Goal: Understand process/instructions

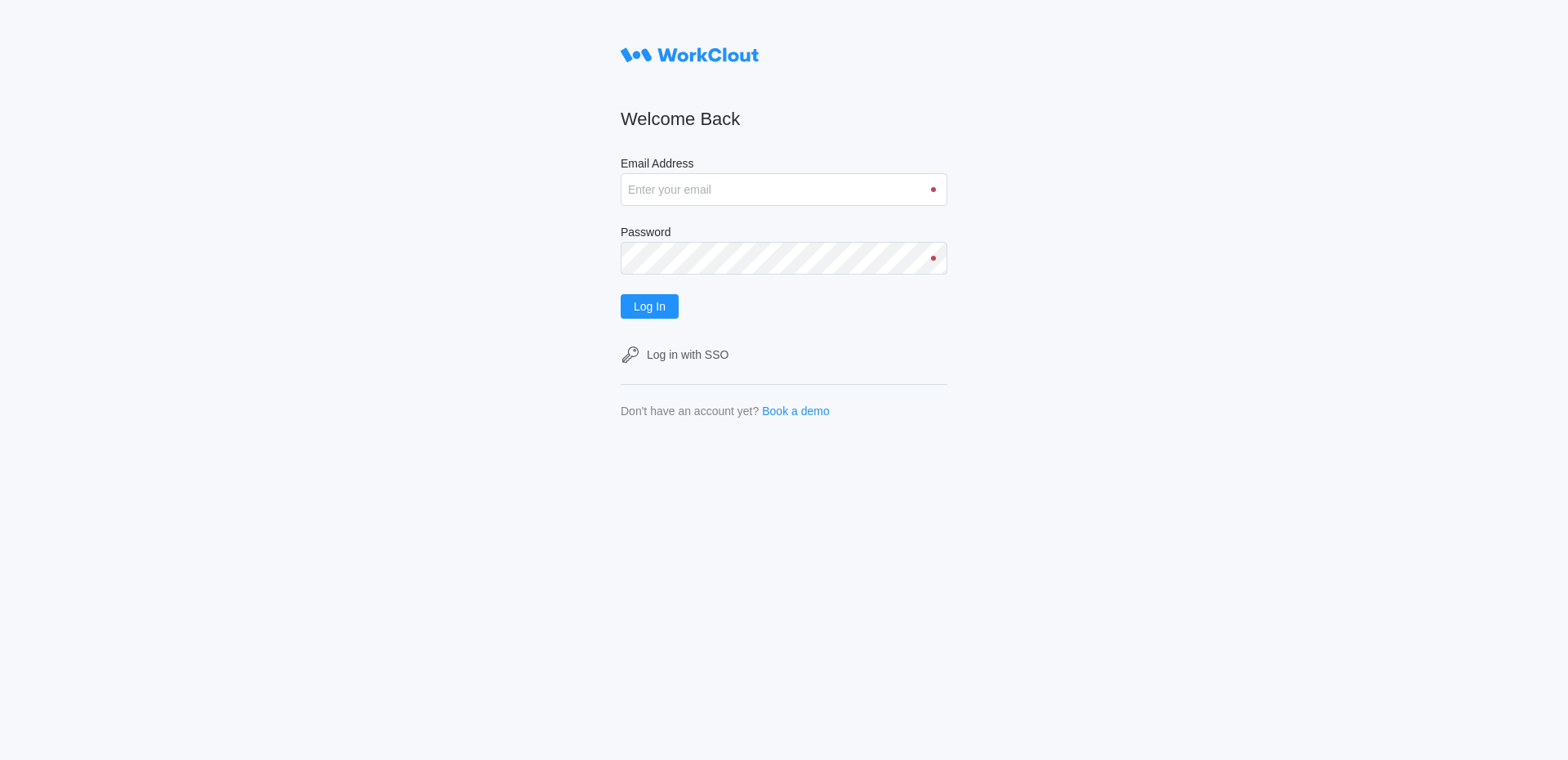
click at [705, 185] on input "Email Address" at bounding box center [784, 189] width 326 height 32
type input "[EMAIL_ADDRESS][DOMAIN_NAME]"
click at [621, 294] on button "Log In" at bounding box center [650, 306] width 58 height 25
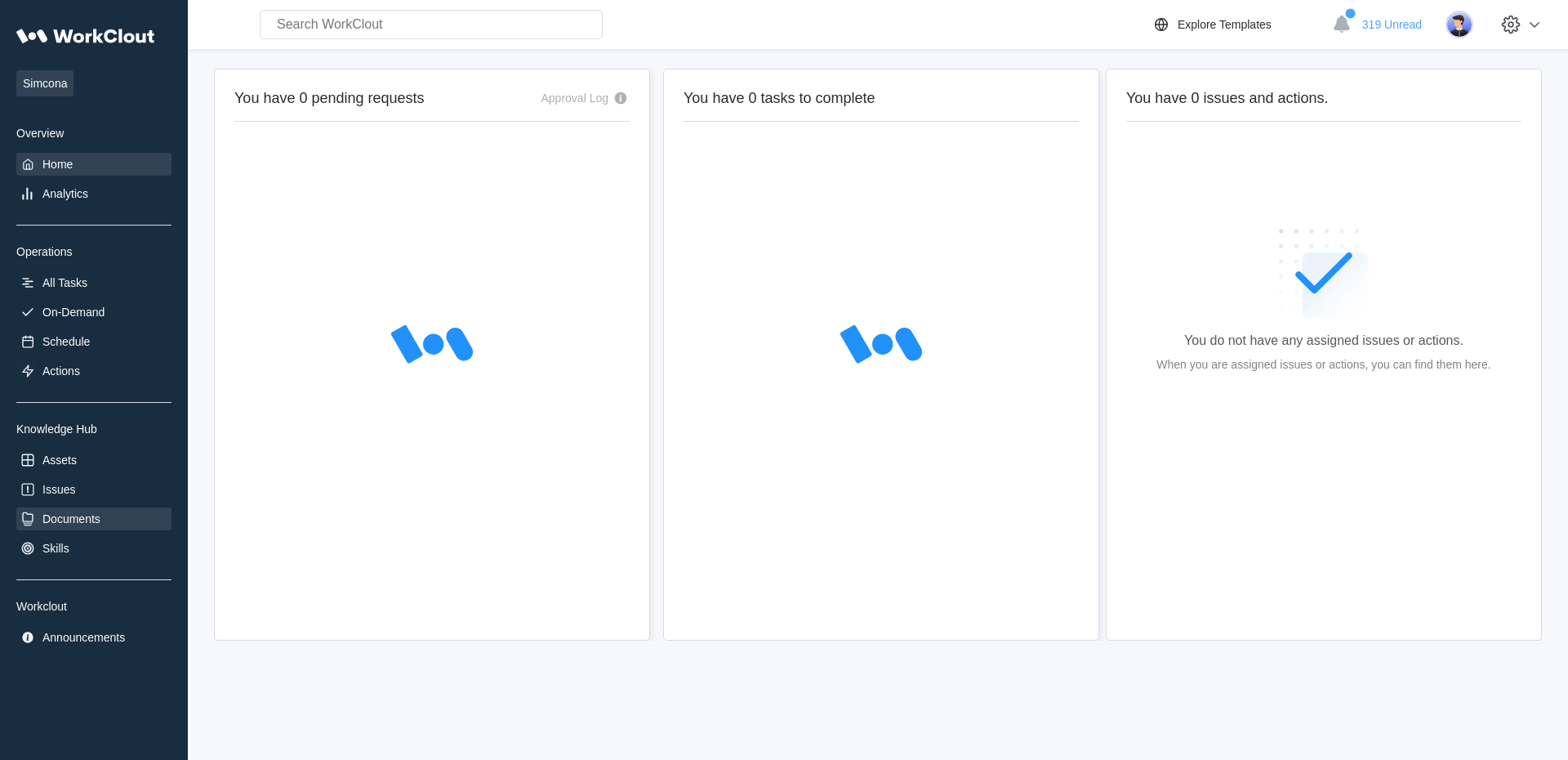
click at [69, 523] on div "Documents" at bounding box center [71, 519] width 58 height 13
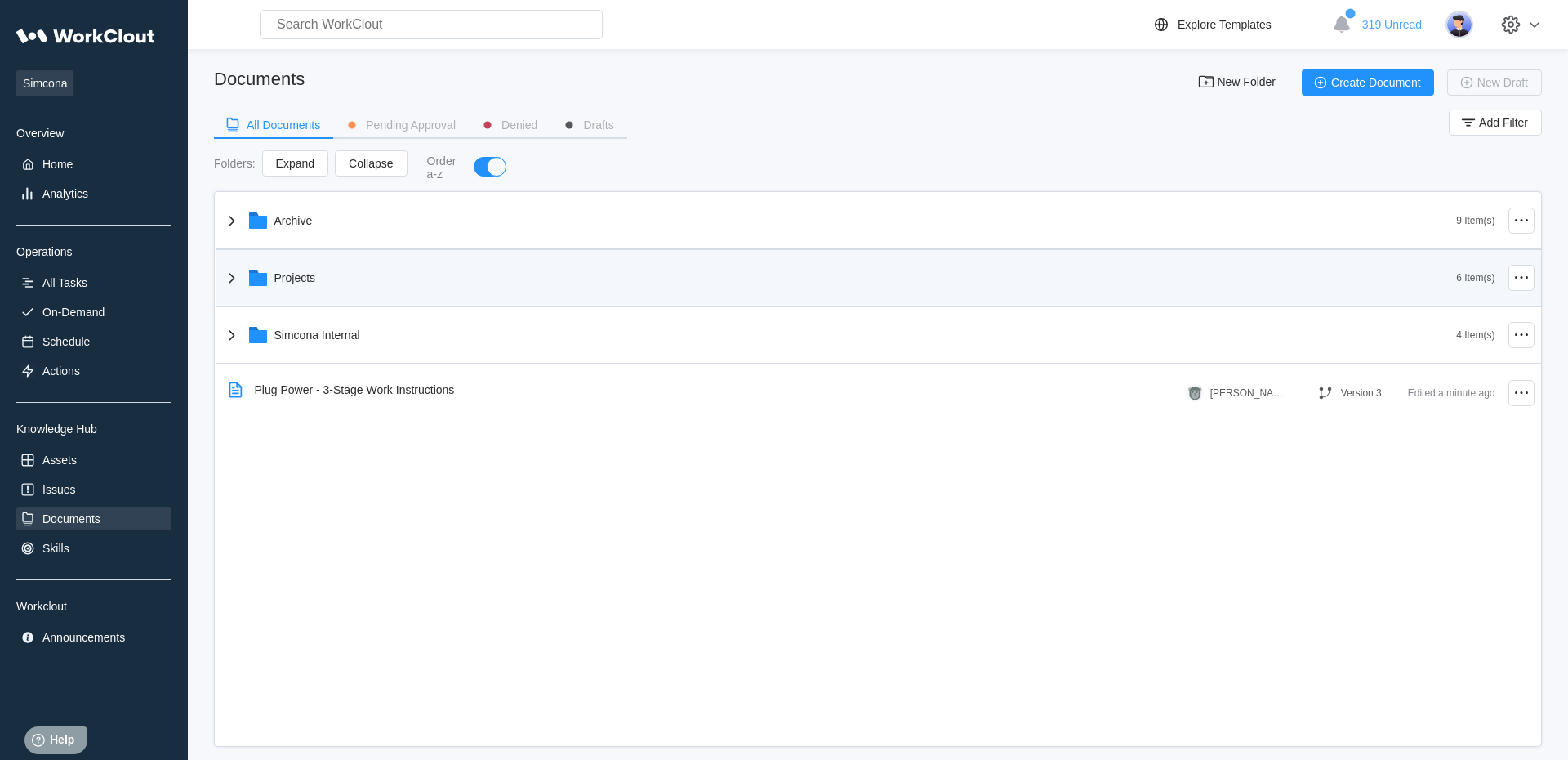
click at [306, 290] on div "Projects" at bounding box center [840, 278] width 1235 height 42
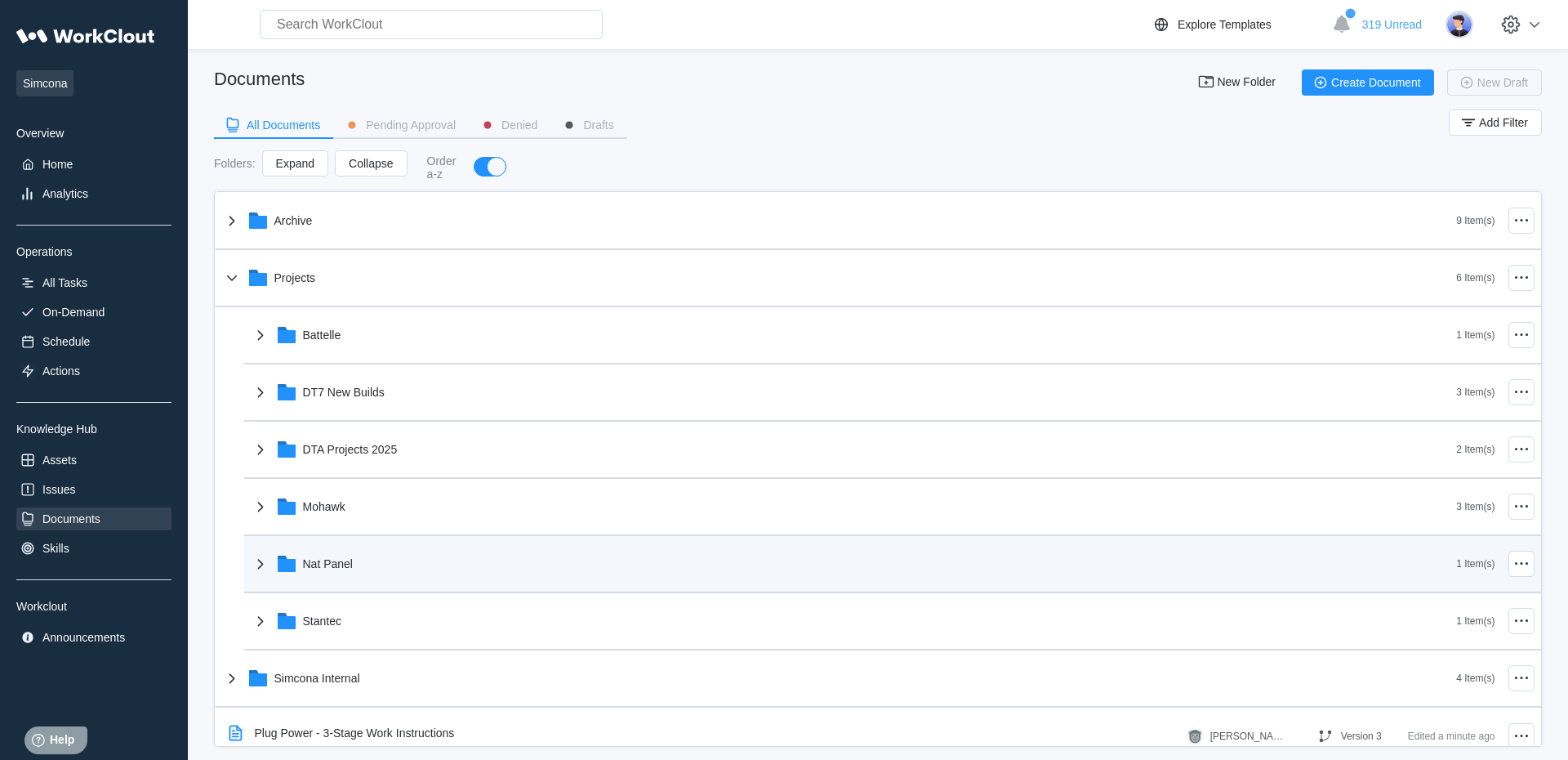
click at [367, 583] on div "Nat Panel" at bounding box center [854, 563] width 1206 height 42
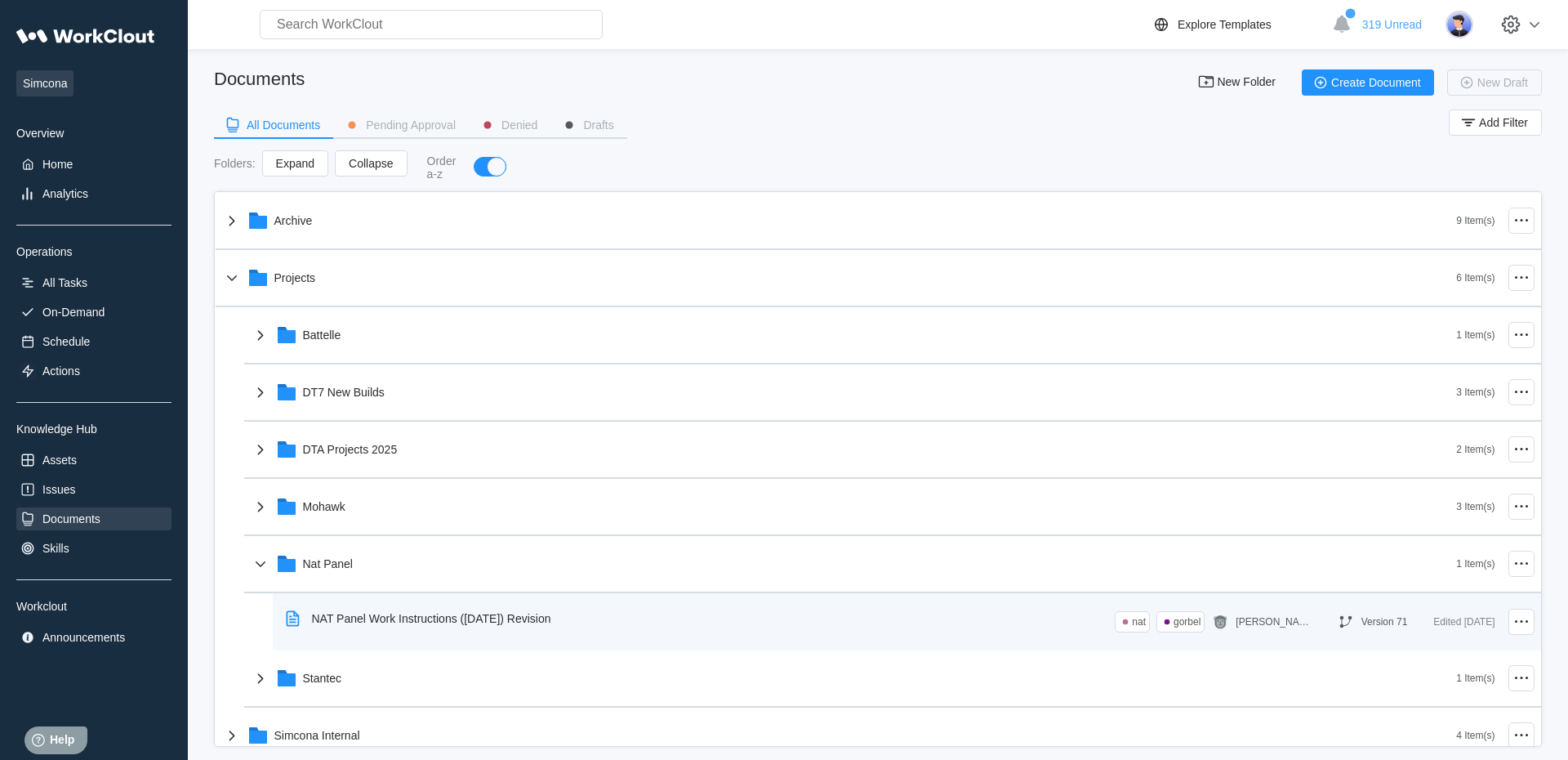
click at [405, 640] on div "NAT Panel Work Instructions ([DATE]) Revision nat gorbel [PERSON_NAME] Version …" at bounding box center [906, 622] width 1255 height 44
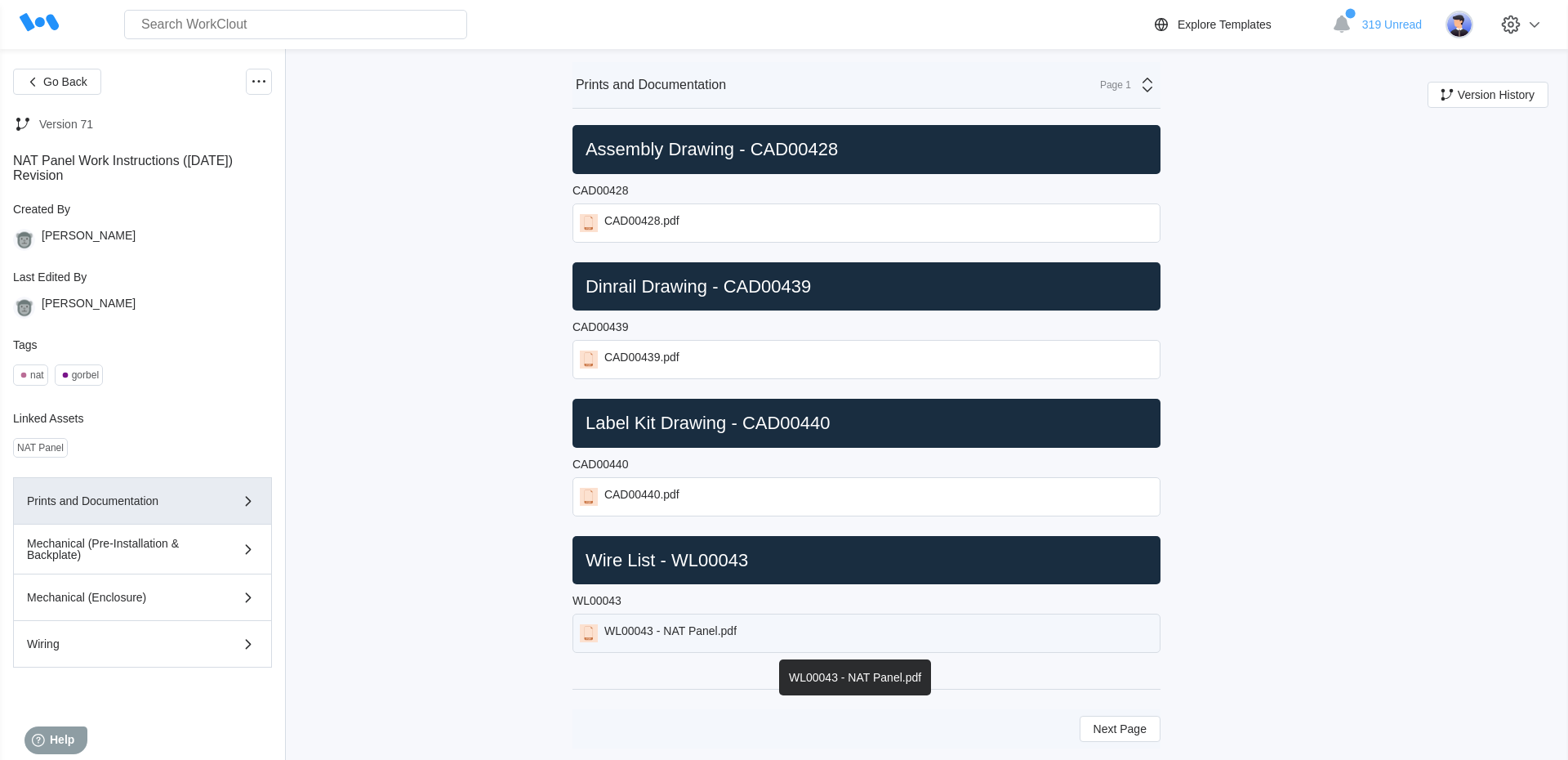
click at [661, 635] on div "WL00043 - NAT Panel.pdf" at bounding box center [670, 633] width 132 height 18
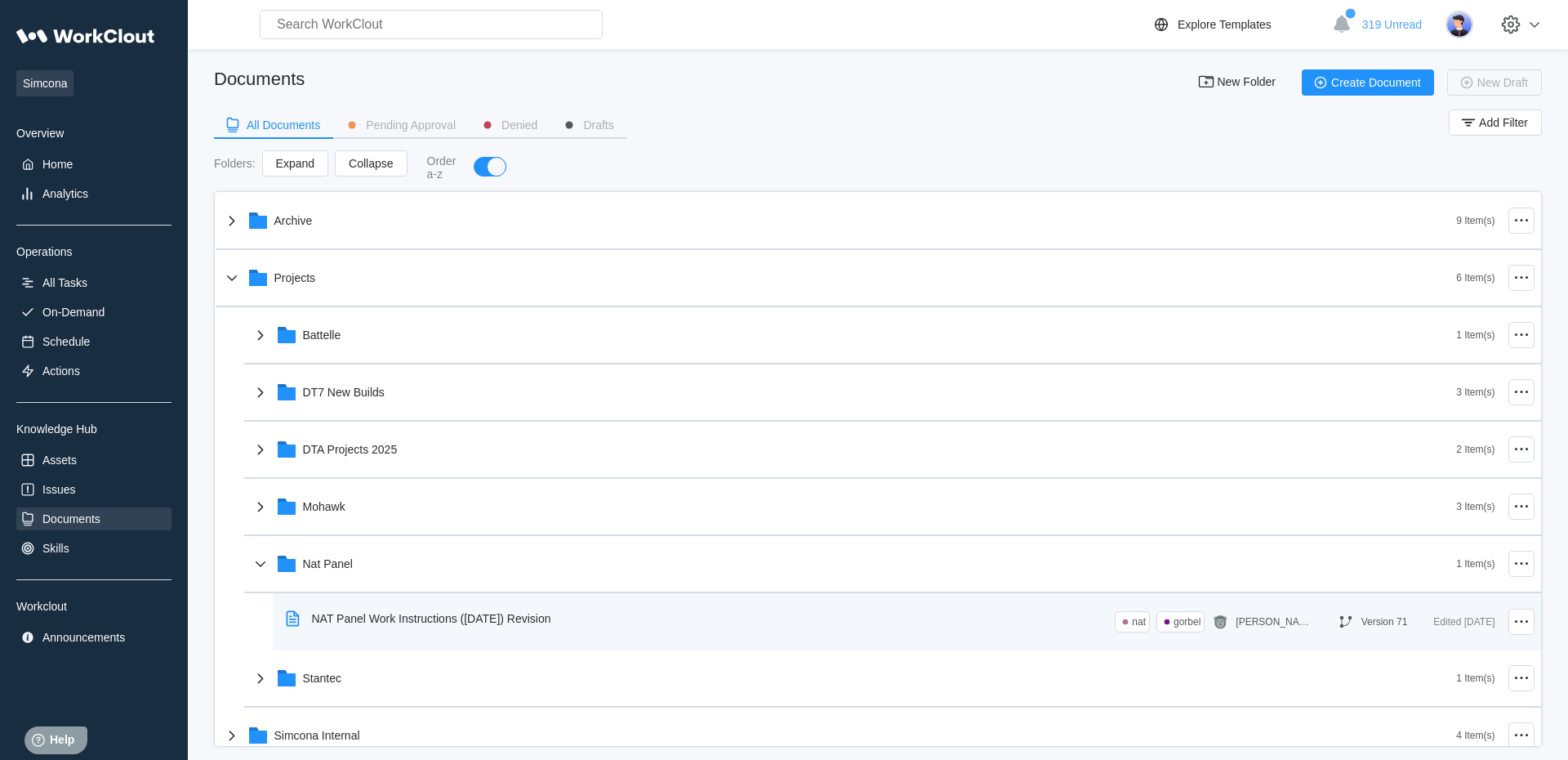
click at [357, 633] on div "NAT Panel Work Instructions ([DATE]) Revision" at bounding box center [421, 619] width 285 height 37
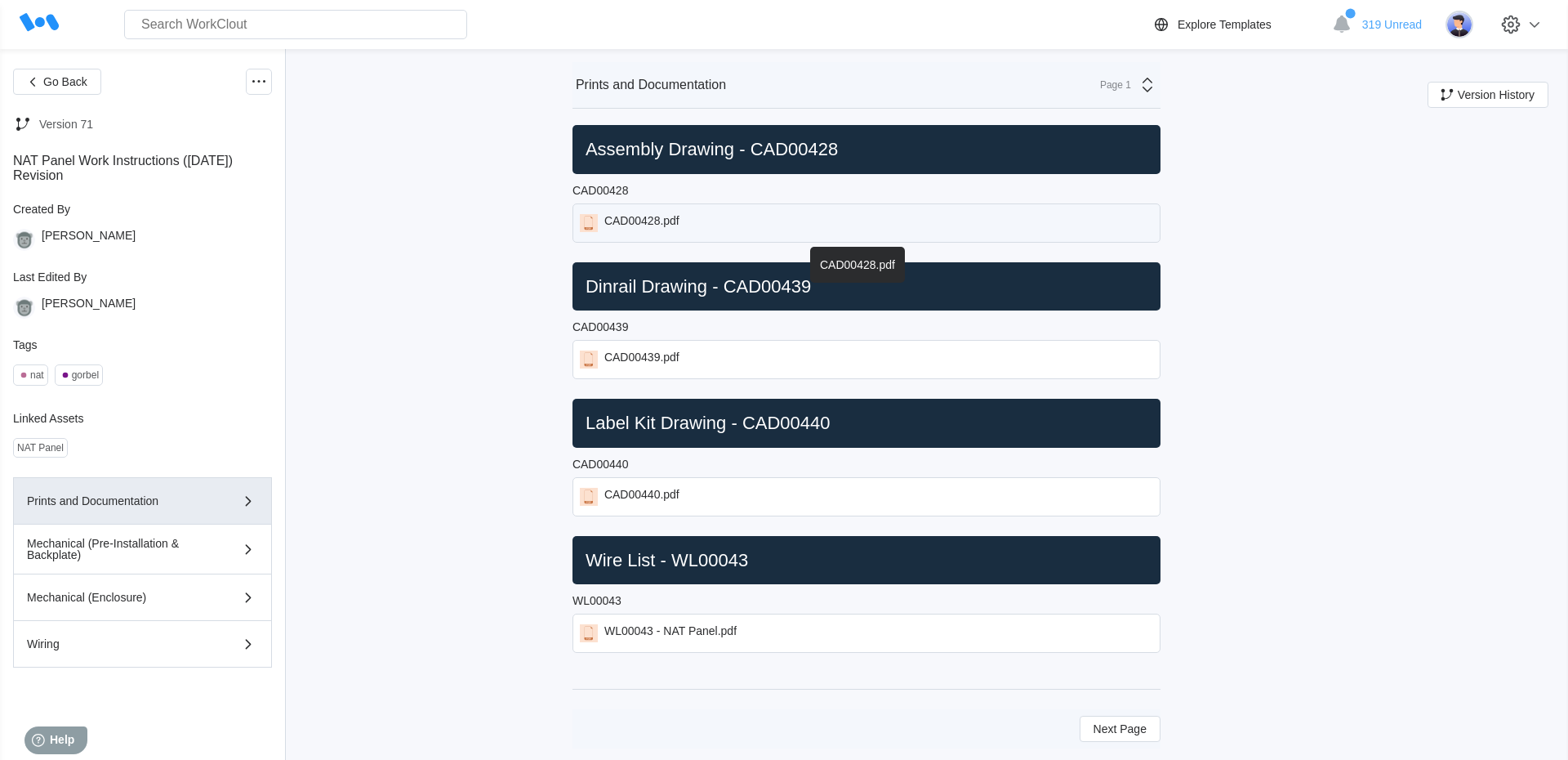
click at [688, 221] on div "CAD00428.pdf" at bounding box center [866, 224] width 588 height 39
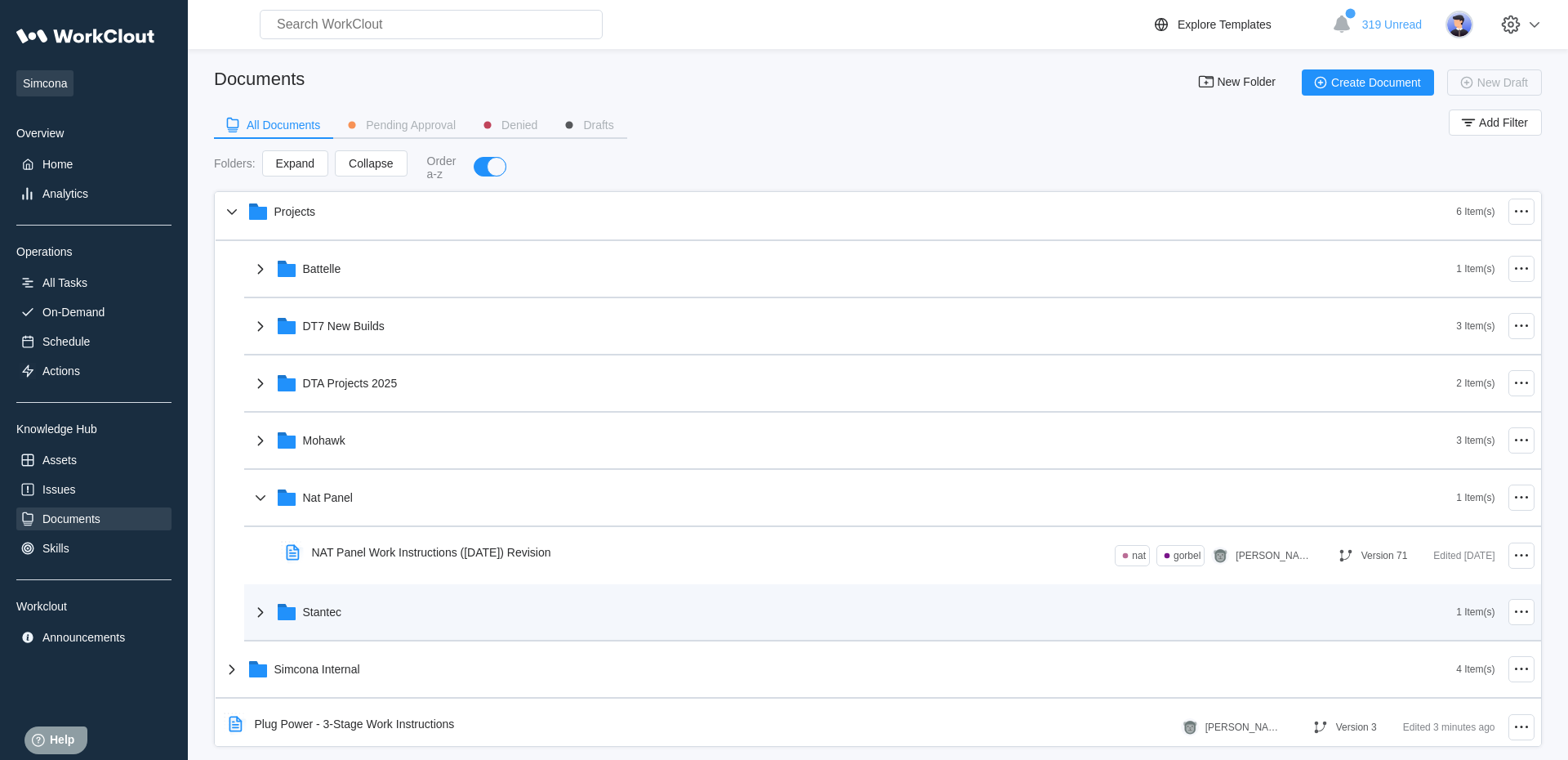
scroll to position [76, 0]
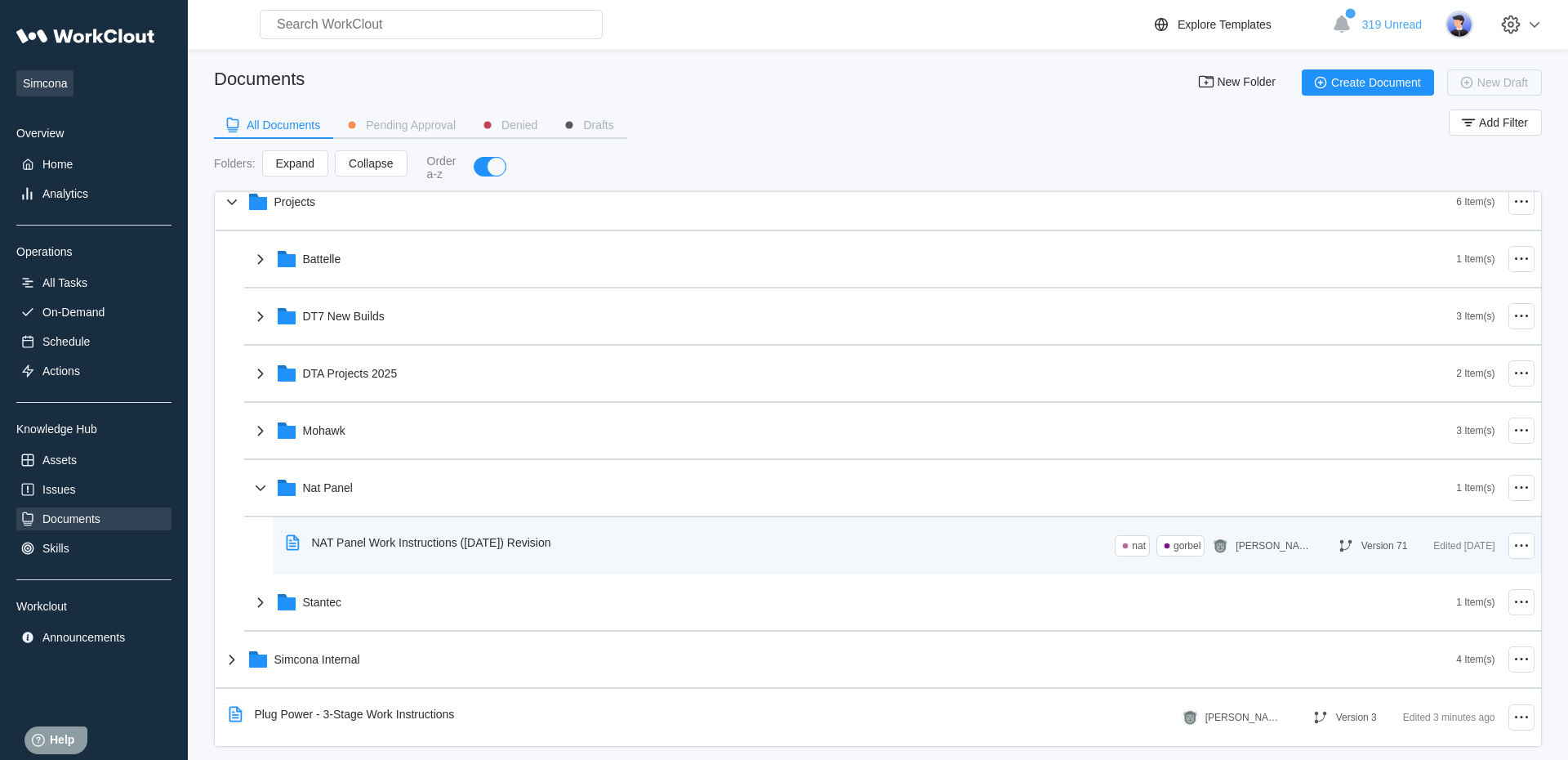
click at [400, 556] on div "NAT Panel Work Instructions ([DATE]) Revision" at bounding box center [421, 542] width 285 height 37
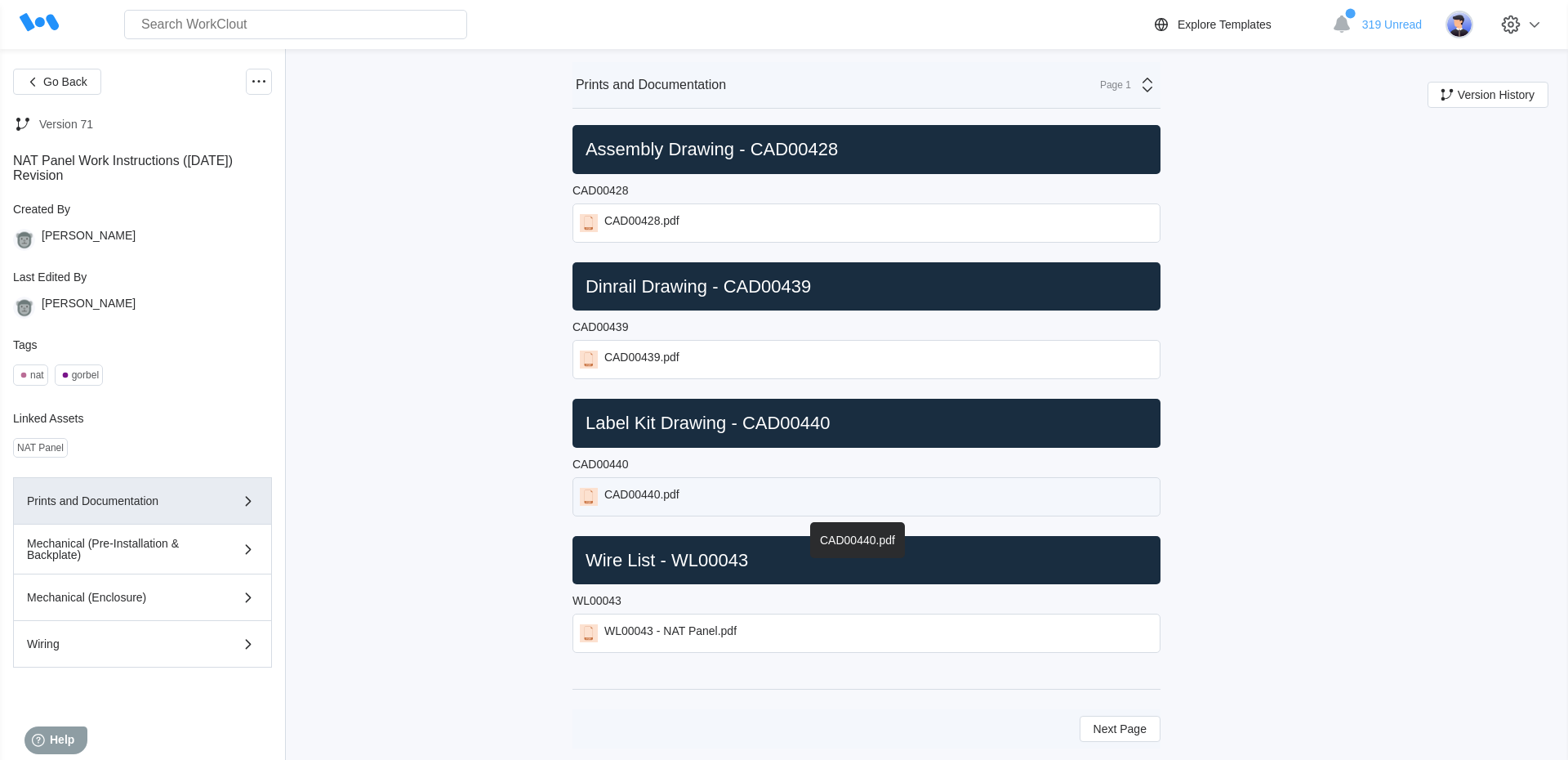
click at [662, 481] on div "CAD00440.pdf" at bounding box center [866, 497] width 588 height 39
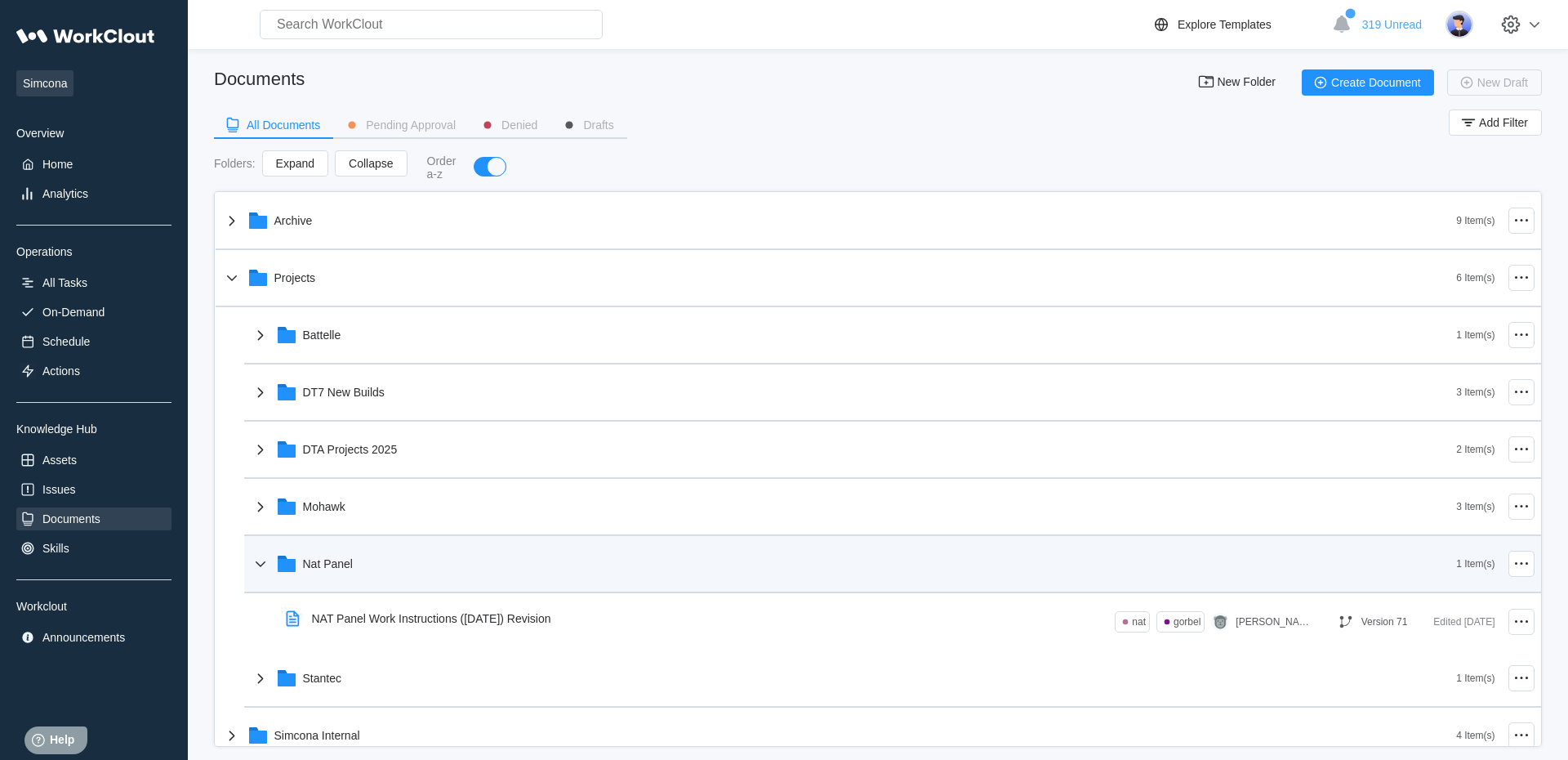
click at [342, 569] on div "Nat Panel" at bounding box center [327, 563] width 50 height 13
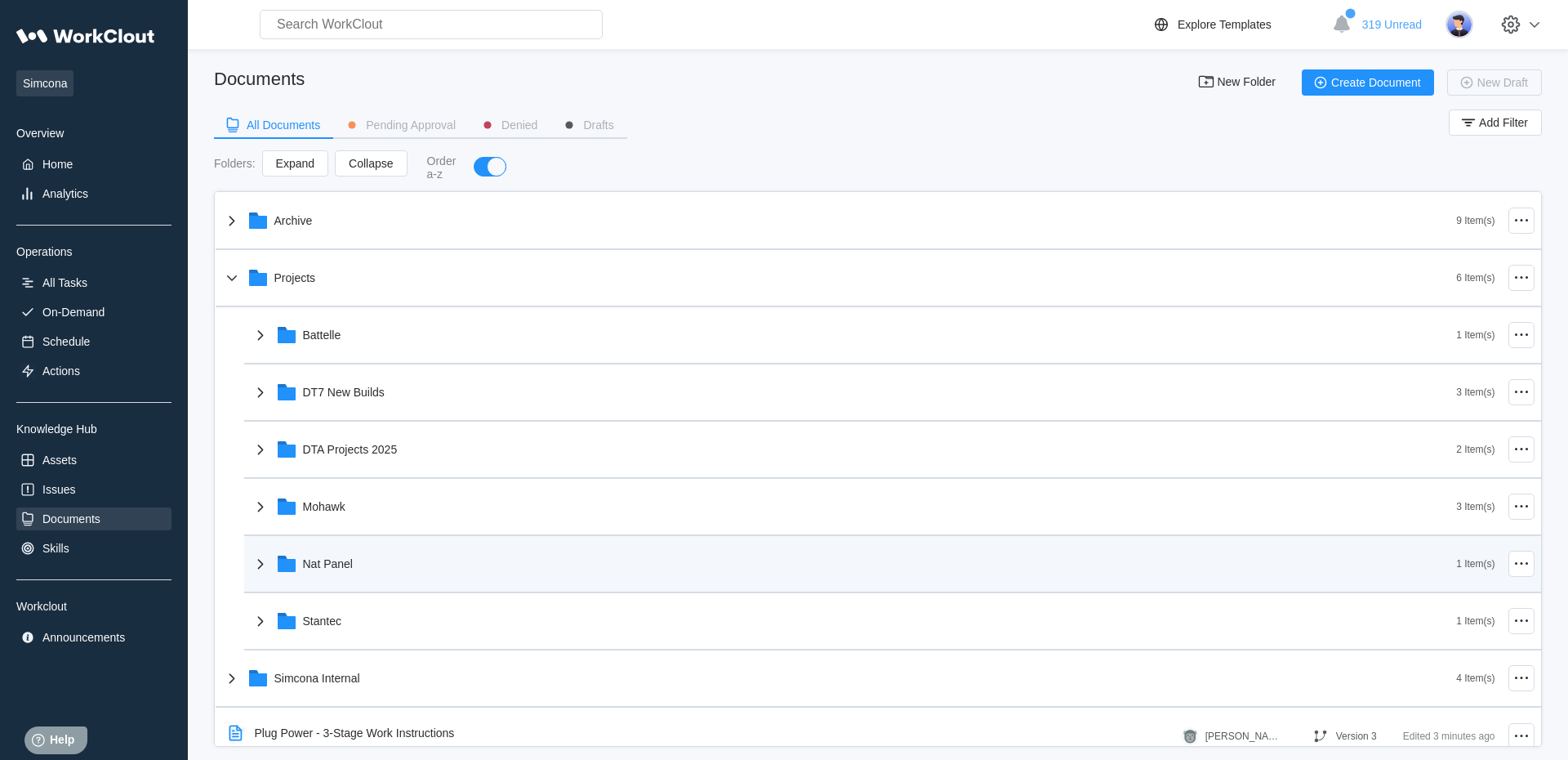
click at [342, 571] on div "Nat Panel" at bounding box center [327, 563] width 50 height 13
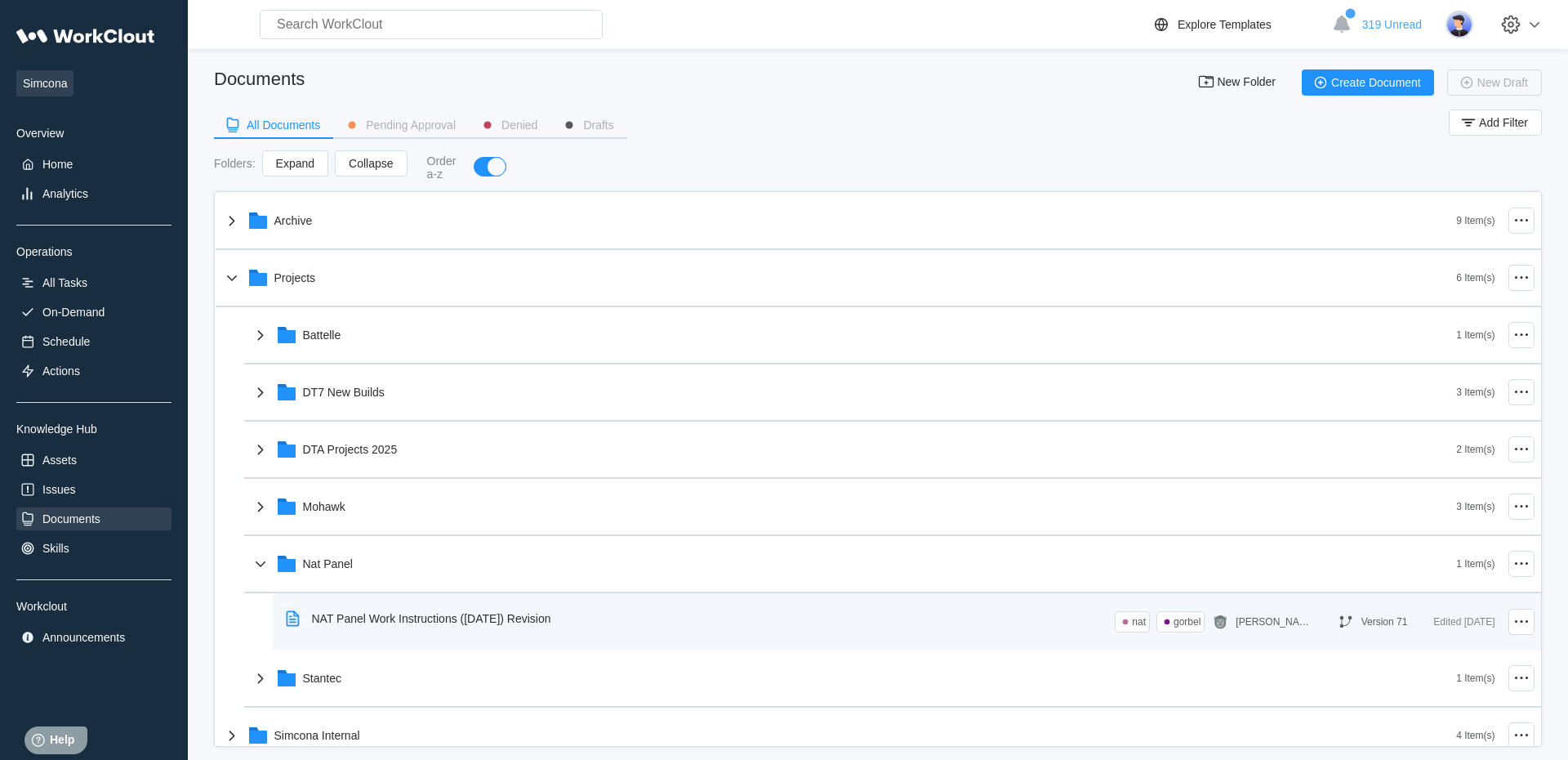
click at [360, 622] on div "NAT Panel Work Instructions ([DATE]) Revision" at bounding box center [431, 618] width 239 height 13
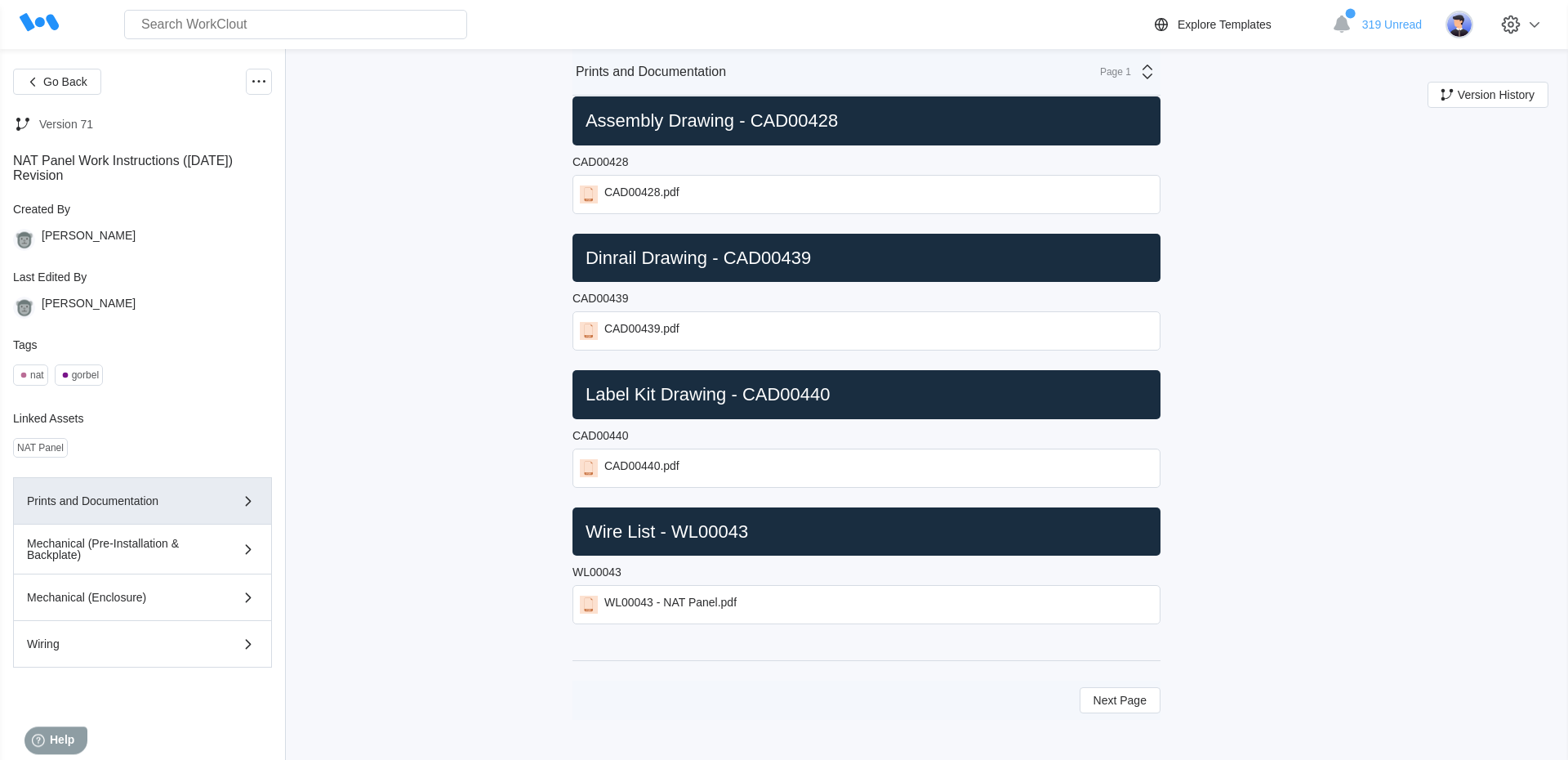
scroll to position [46, 0]
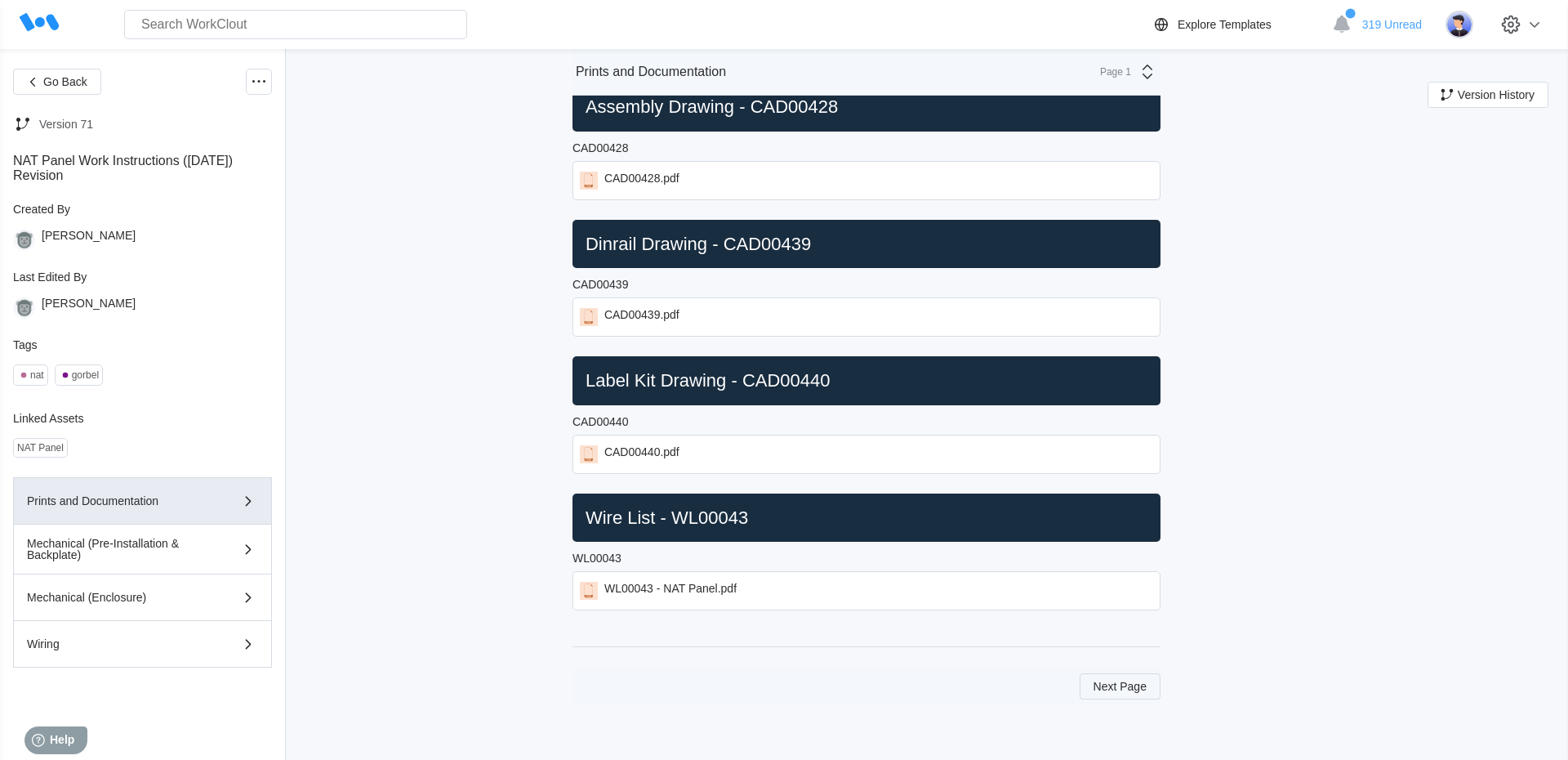
click at [1117, 690] on span "Next Page" at bounding box center [1120, 686] width 53 height 12
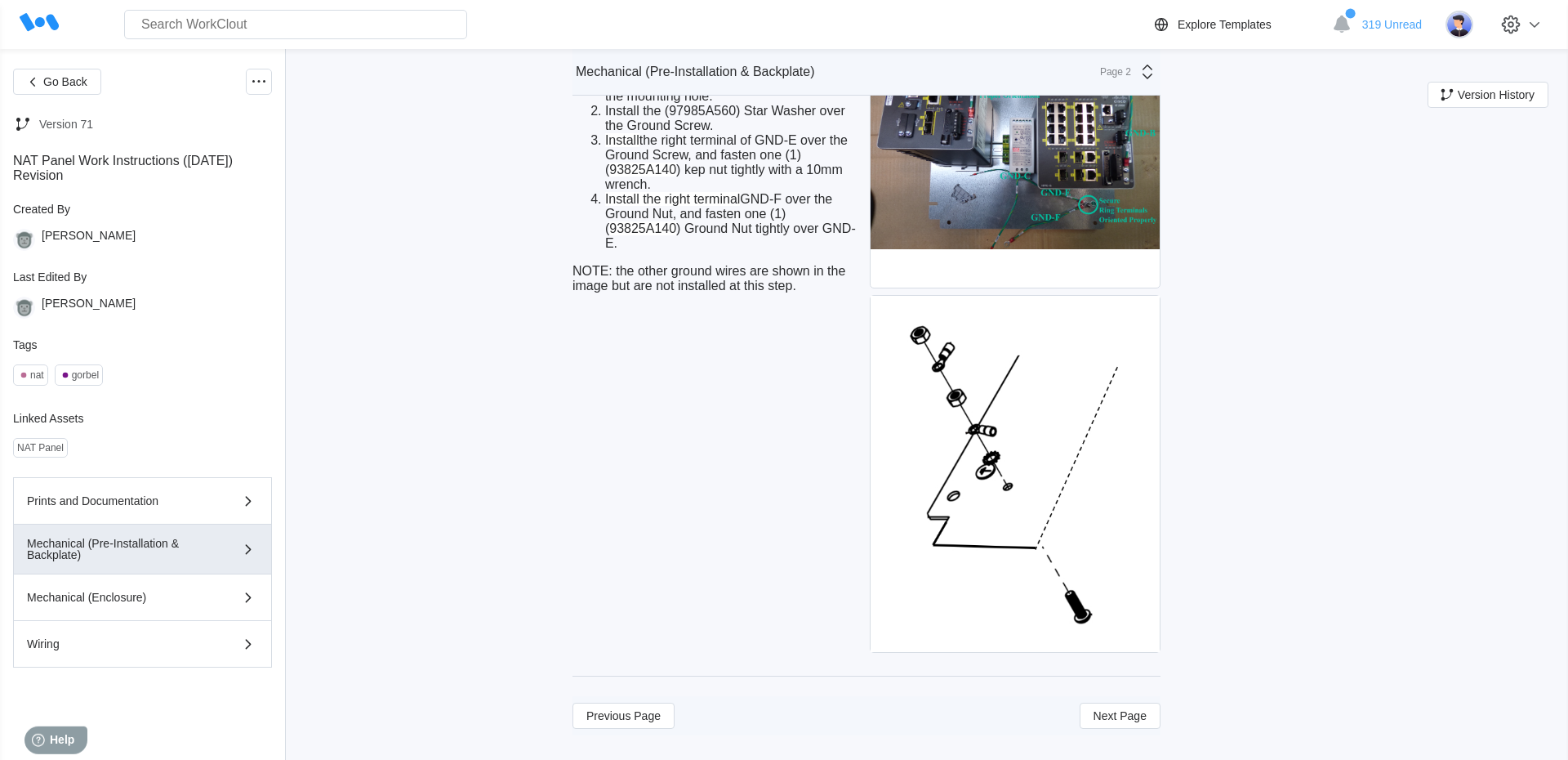
scroll to position [4308, 0]
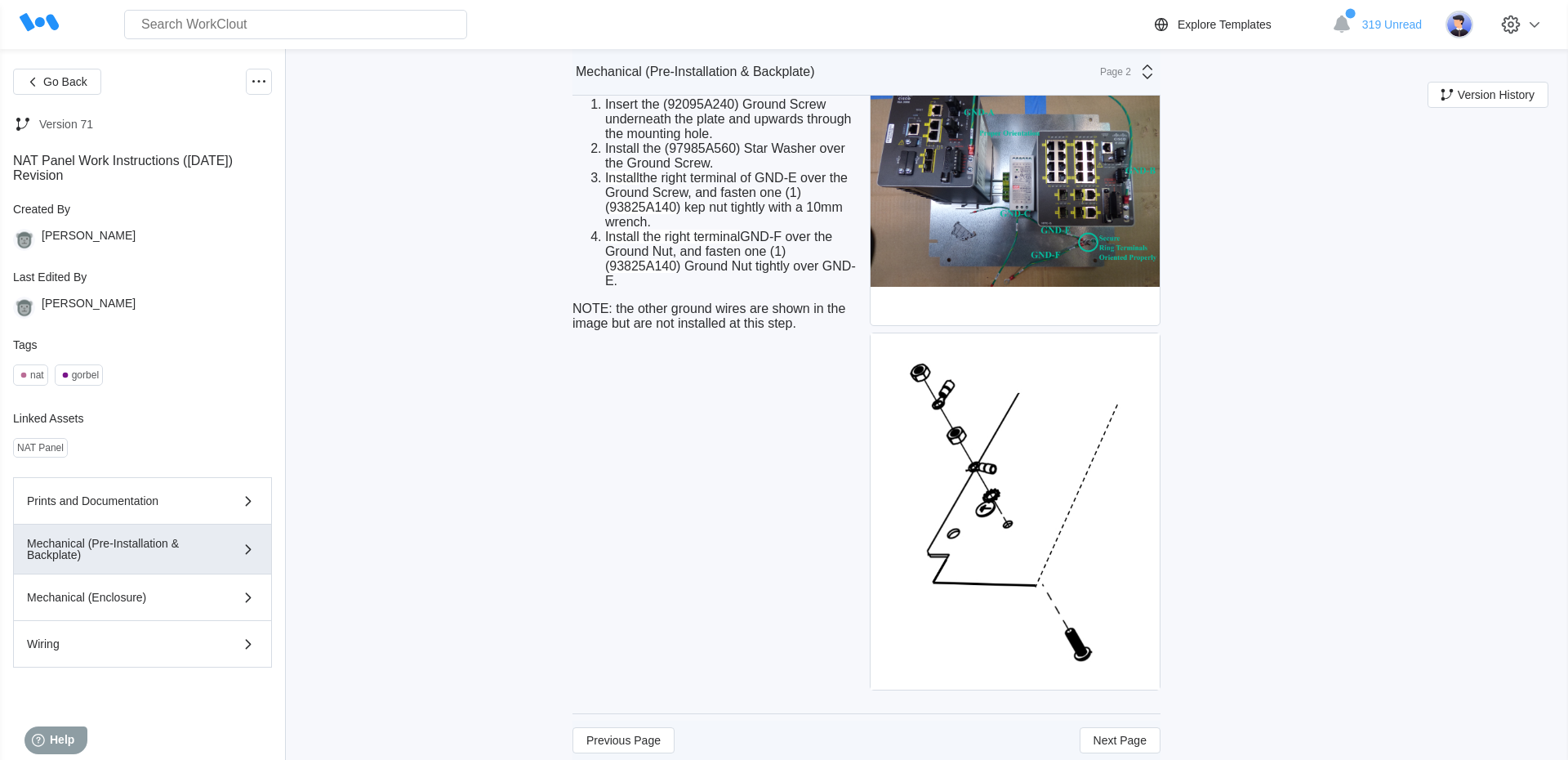
drag, startPoint x: 1128, startPoint y: 753, endPoint x: 1118, endPoint y: 754, distance: 10.0
click at [1127, 753] on button "Next Page" at bounding box center [1120, 740] width 81 height 26
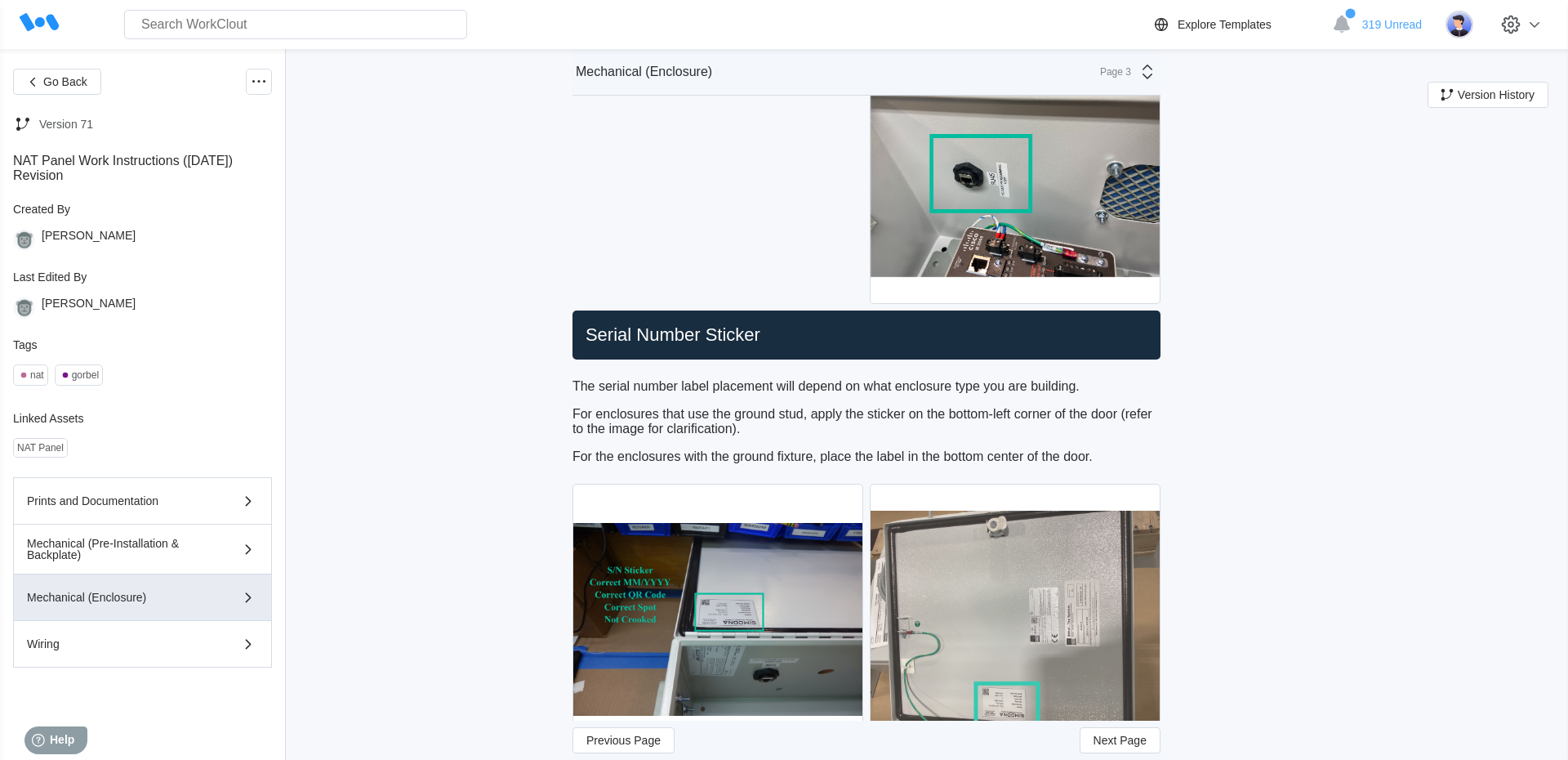
scroll to position [7422, 0]
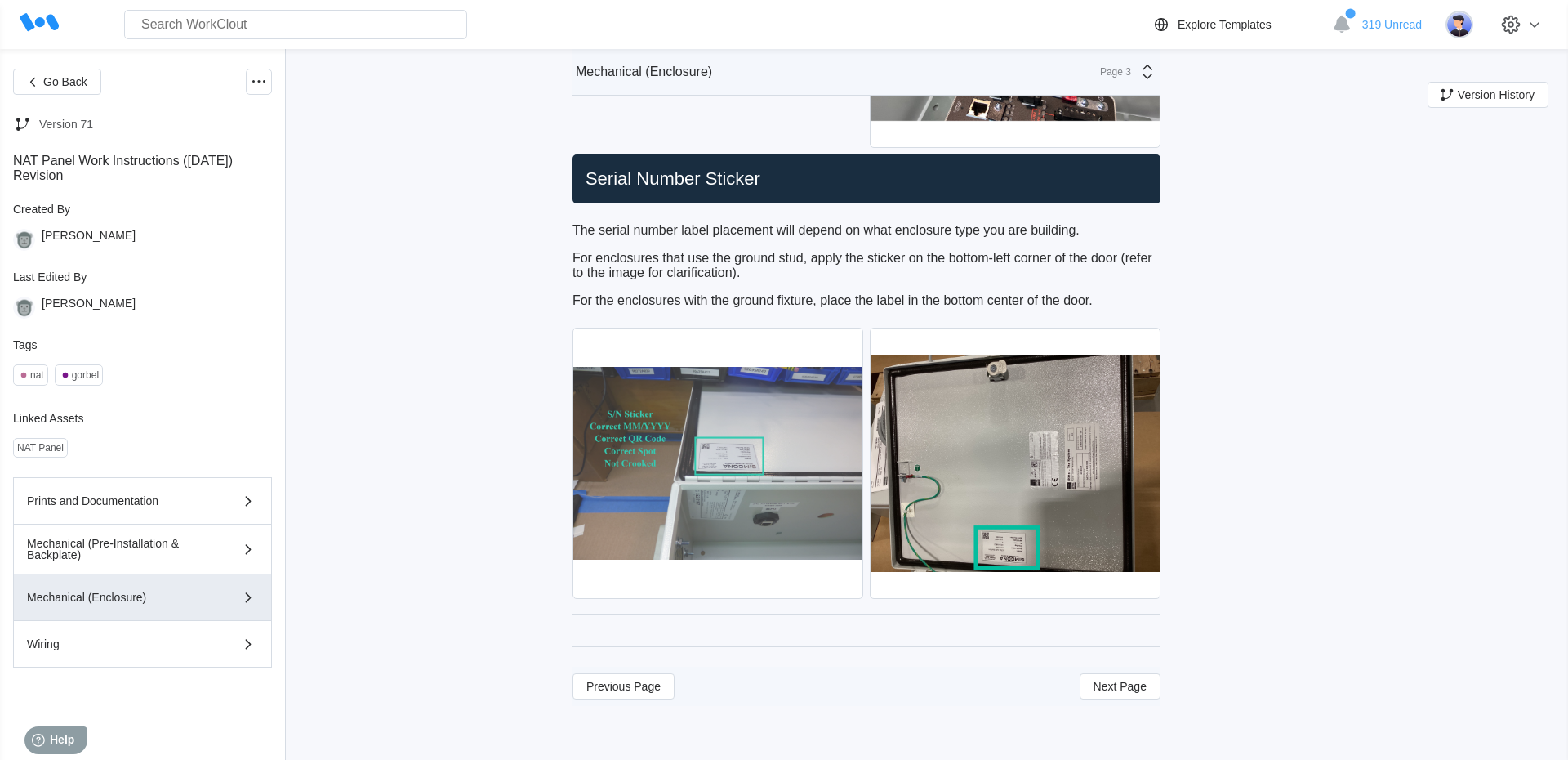
click at [675, 459] on img at bounding box center [717, 463] width 289 height 270
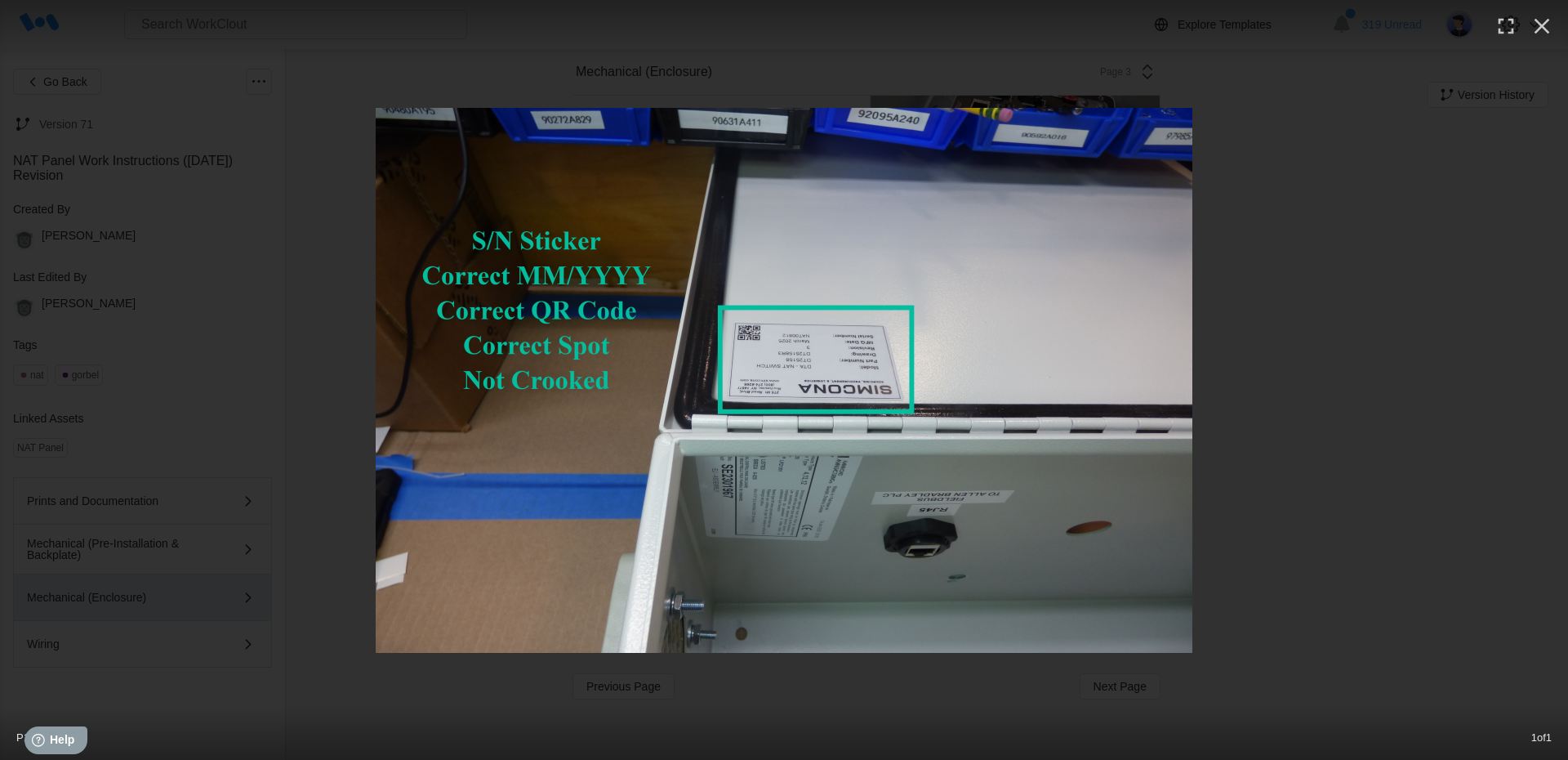
click at [1568, 299] on div at bounding box center [784, 380] width 1568 height 545
click at [1552, 32] on icon "button" at bounding box center [1542, 25] width 26 height 26
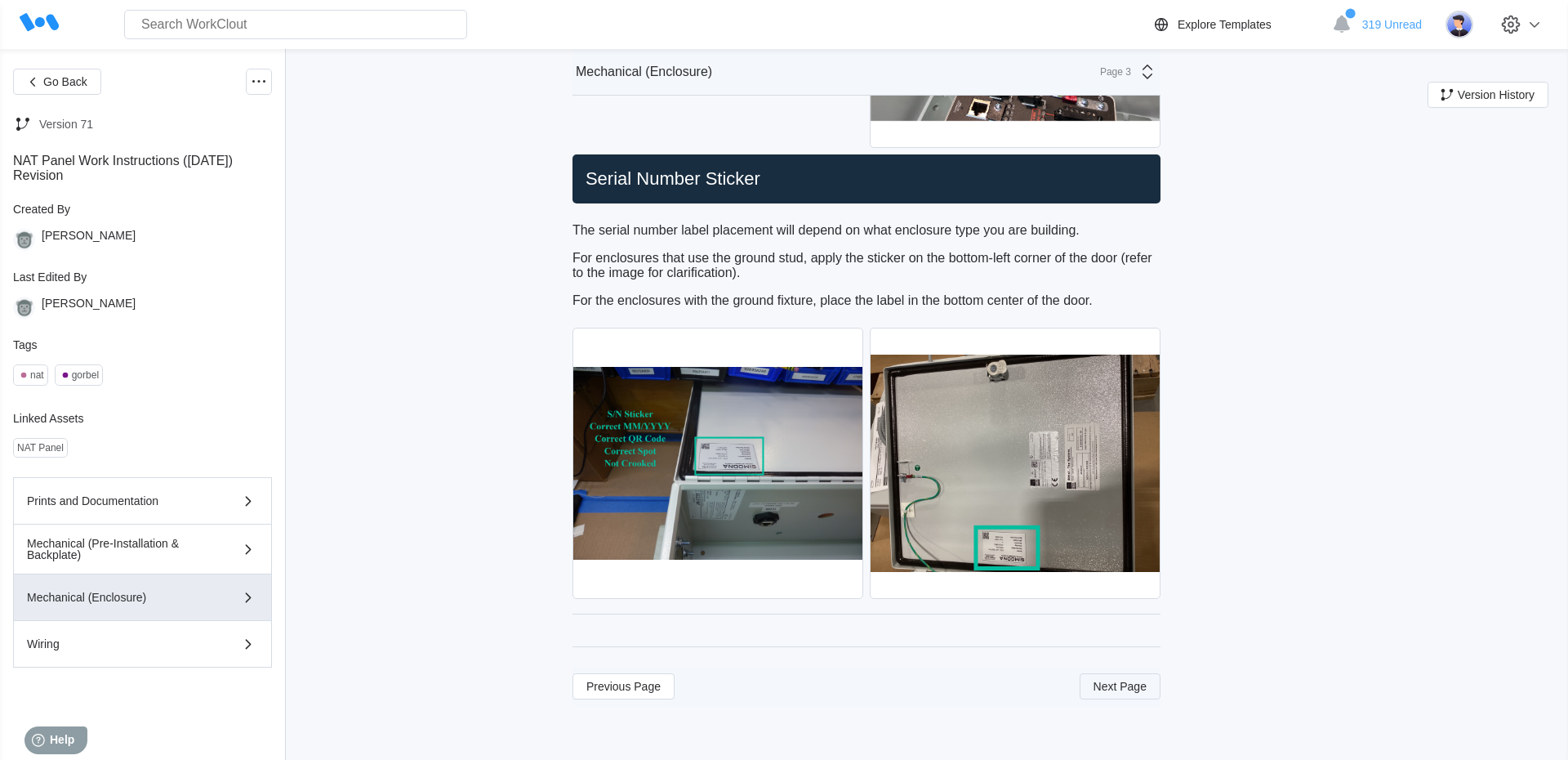
click at [1099, 699] on button "Next Page" at bounding box center [1120, 686] width 81 height 26
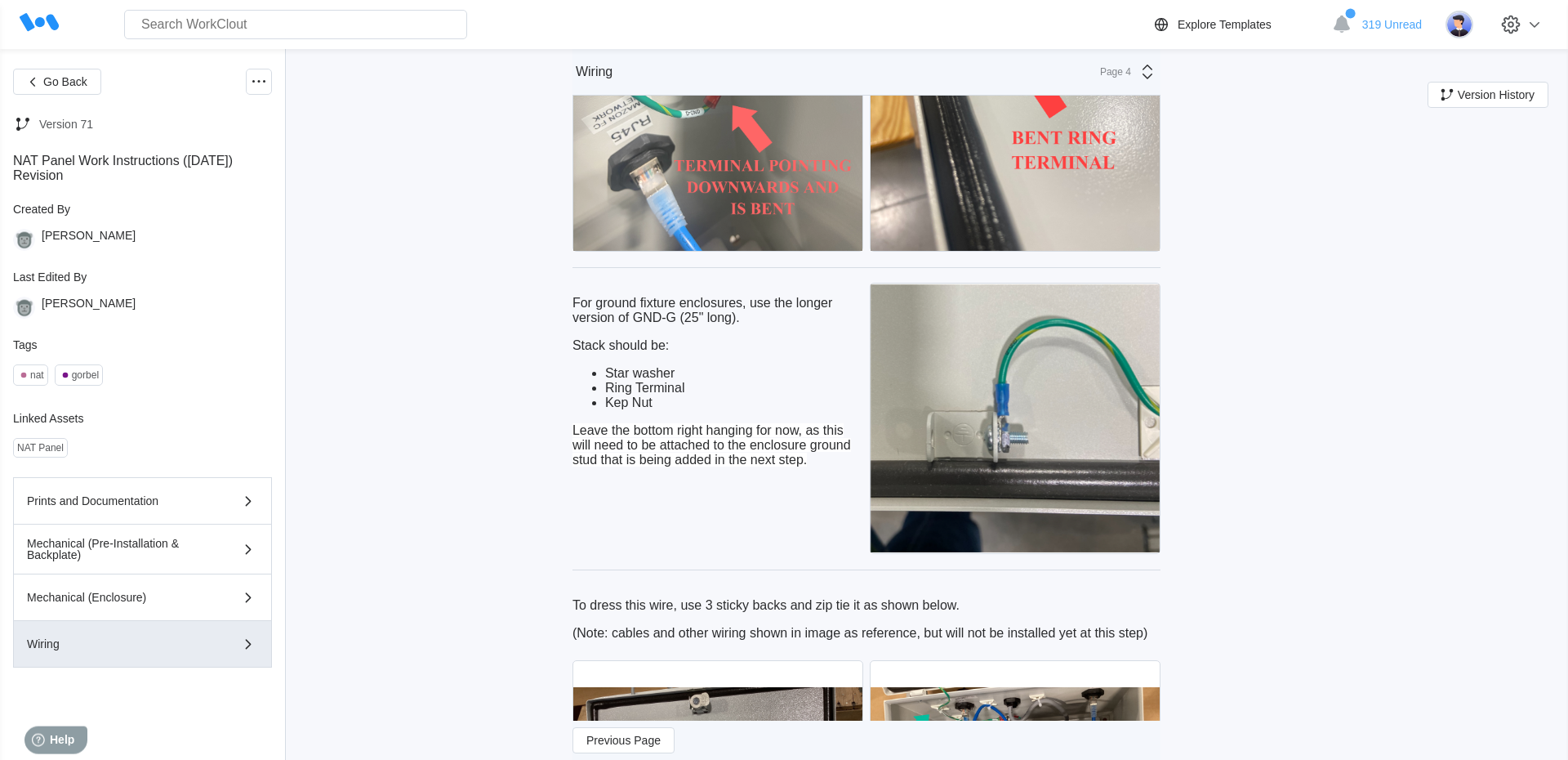
scroll to position [2782, 0]
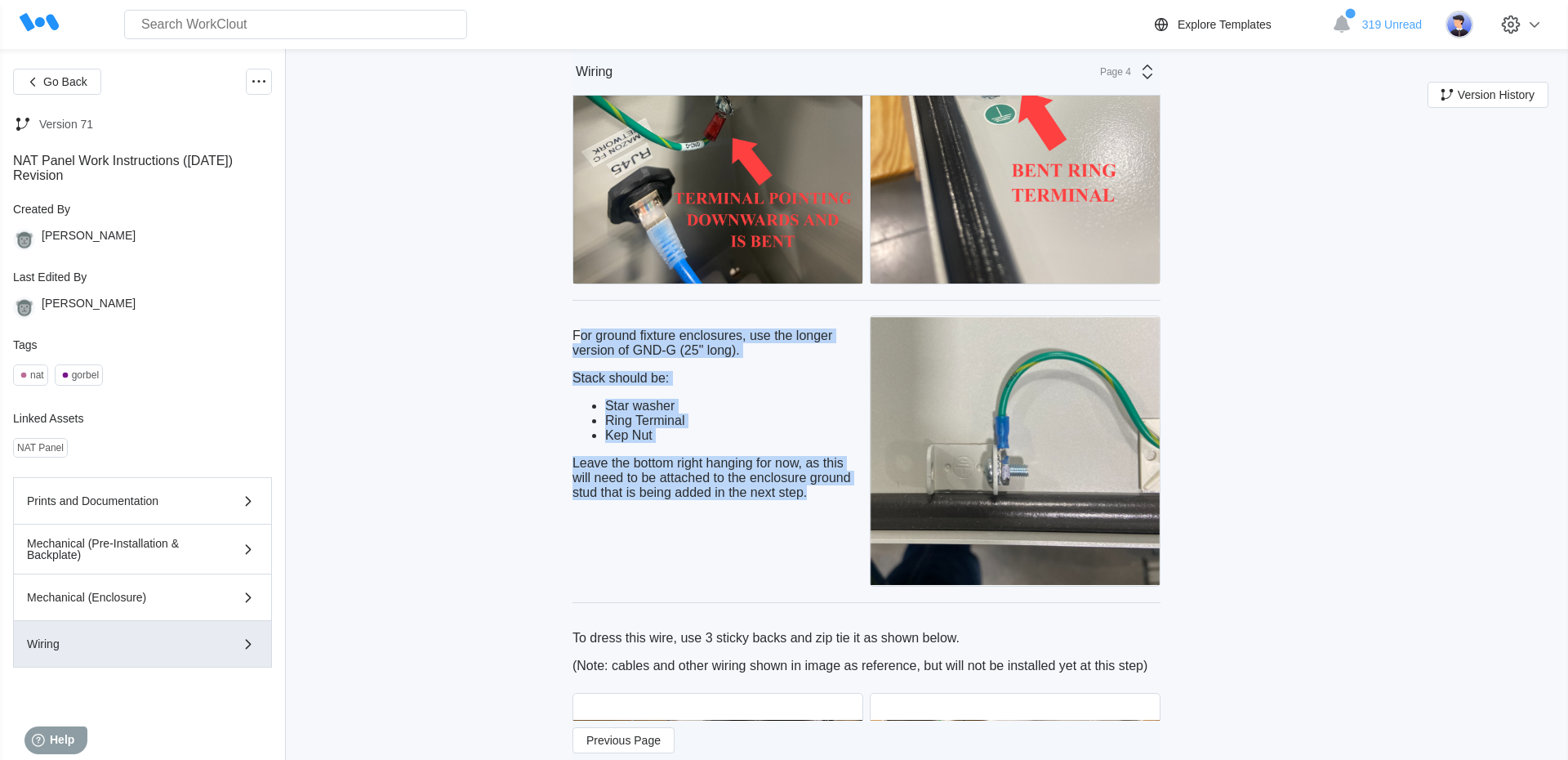
drag, startPoint x: 573, startPoint y: 374, endPoint x: 776, endPoint y: 508, distance: 243.2
click at [744, 513] on div "For ground fixture enclosures, use the longer version of GND-G (25" long). Stac…" at bounding box center [717, 415] width 291 height 198
click at [719, 385] on p "Stack should be:" at bounding box center [717, 378] width 291 height 15
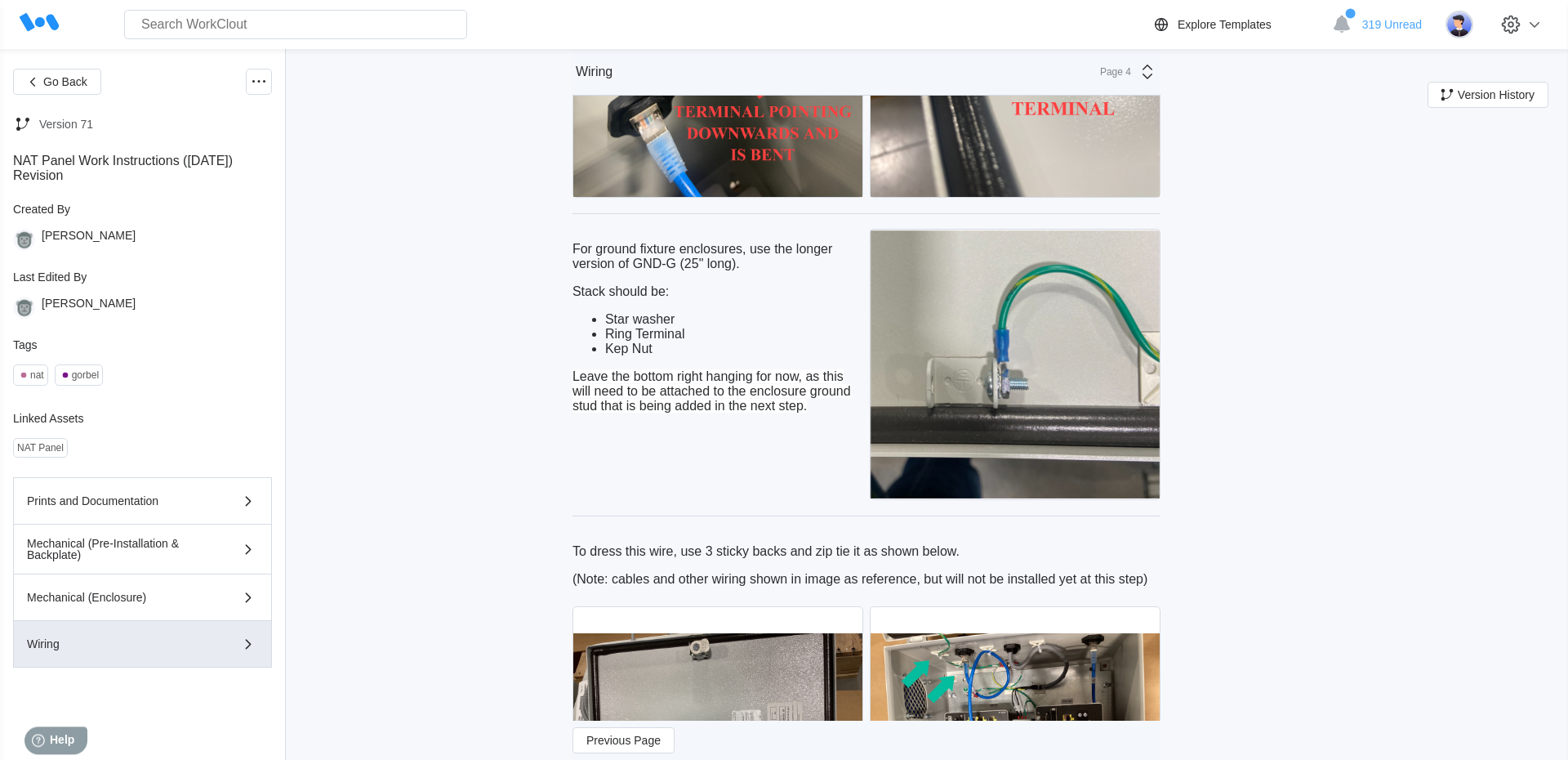
scroll to position [2875, 0]
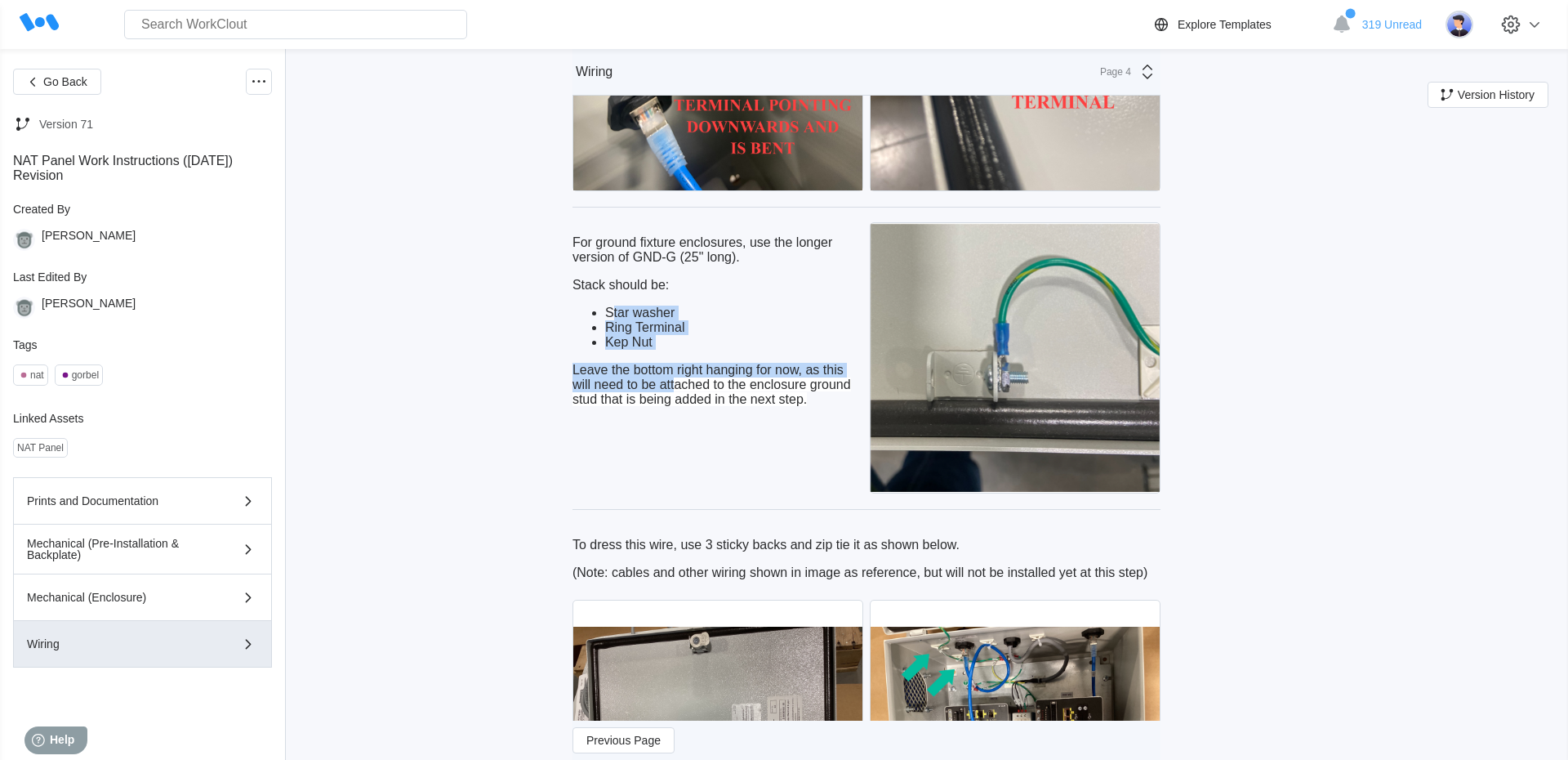
drag, startPoint x: 564, startPoint y: 347, endPoint x: 715, endPoint y: 419, distance: 167.3
click at [803, 484] on div "For ground fixture enclosures, use the longer version of GND-G (25" long). Stac…" at bounding box center [717, 357] width 291 height 278
click at [1522, 106] on button "Version History" at bounding box center [1488, 94] width 121 height 26
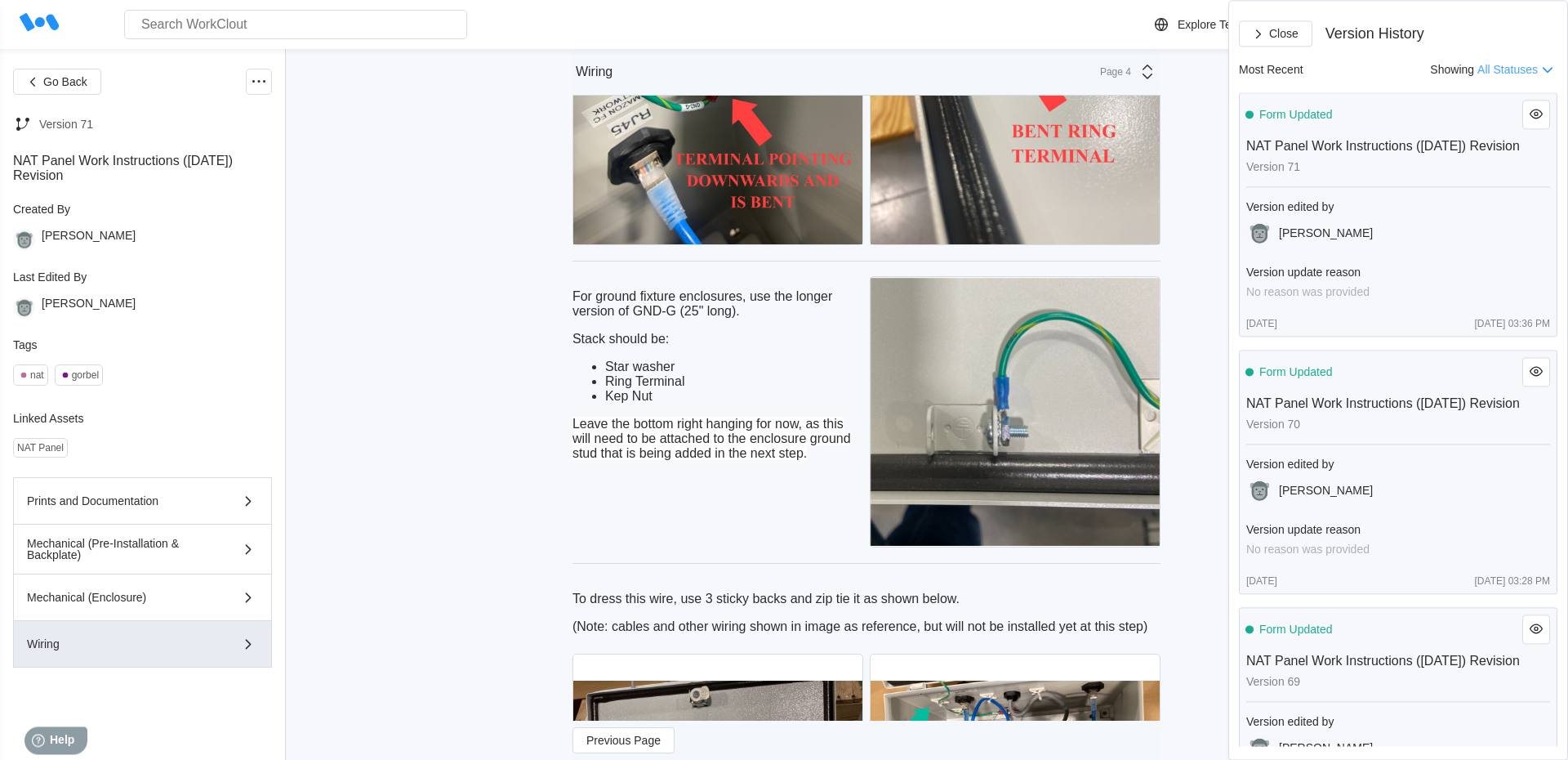
scroll to position [2782, 0]
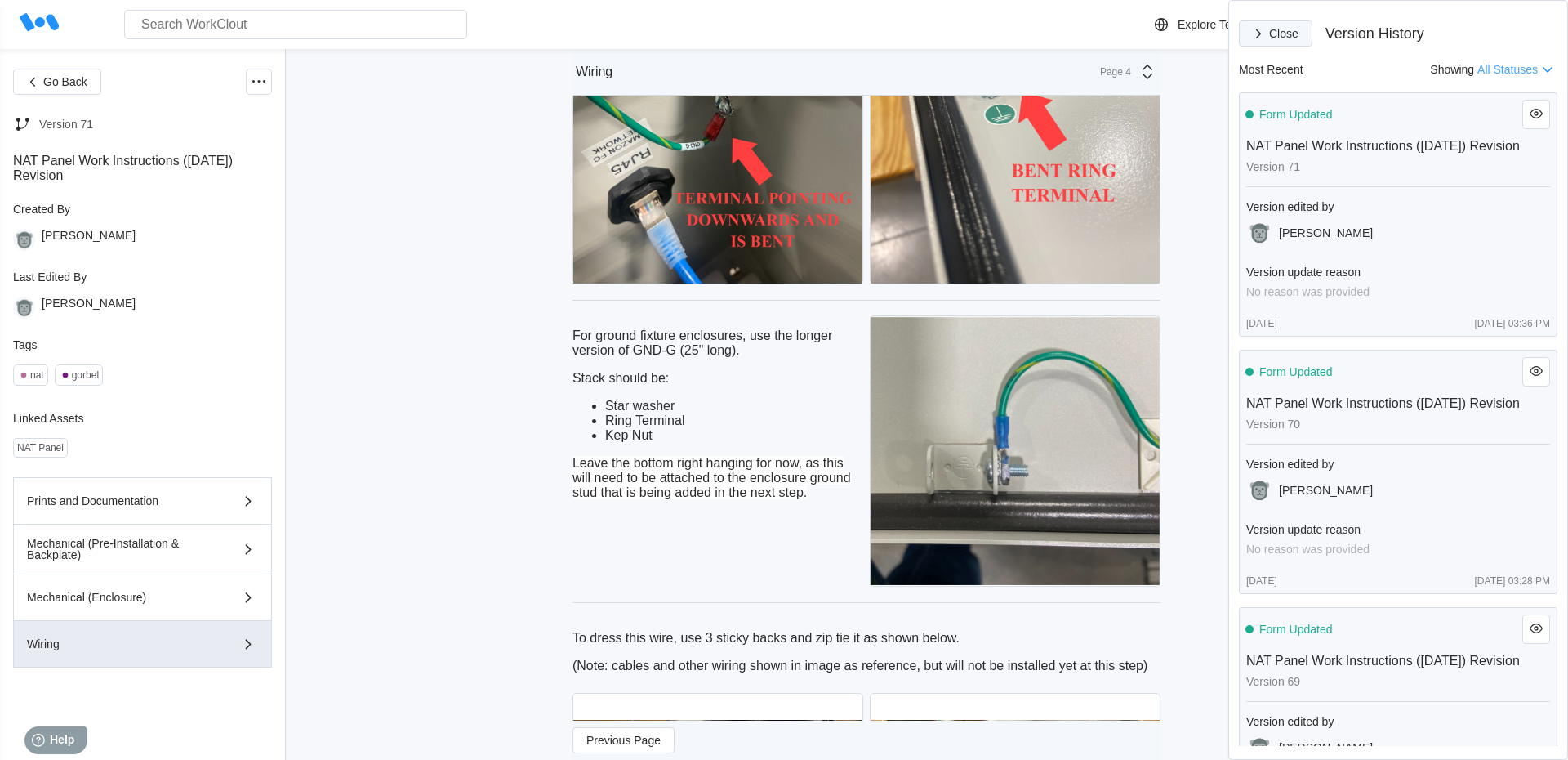
click at [1283, 33] on span "Close" at bounding box center [1284, 33] width 29 height 12
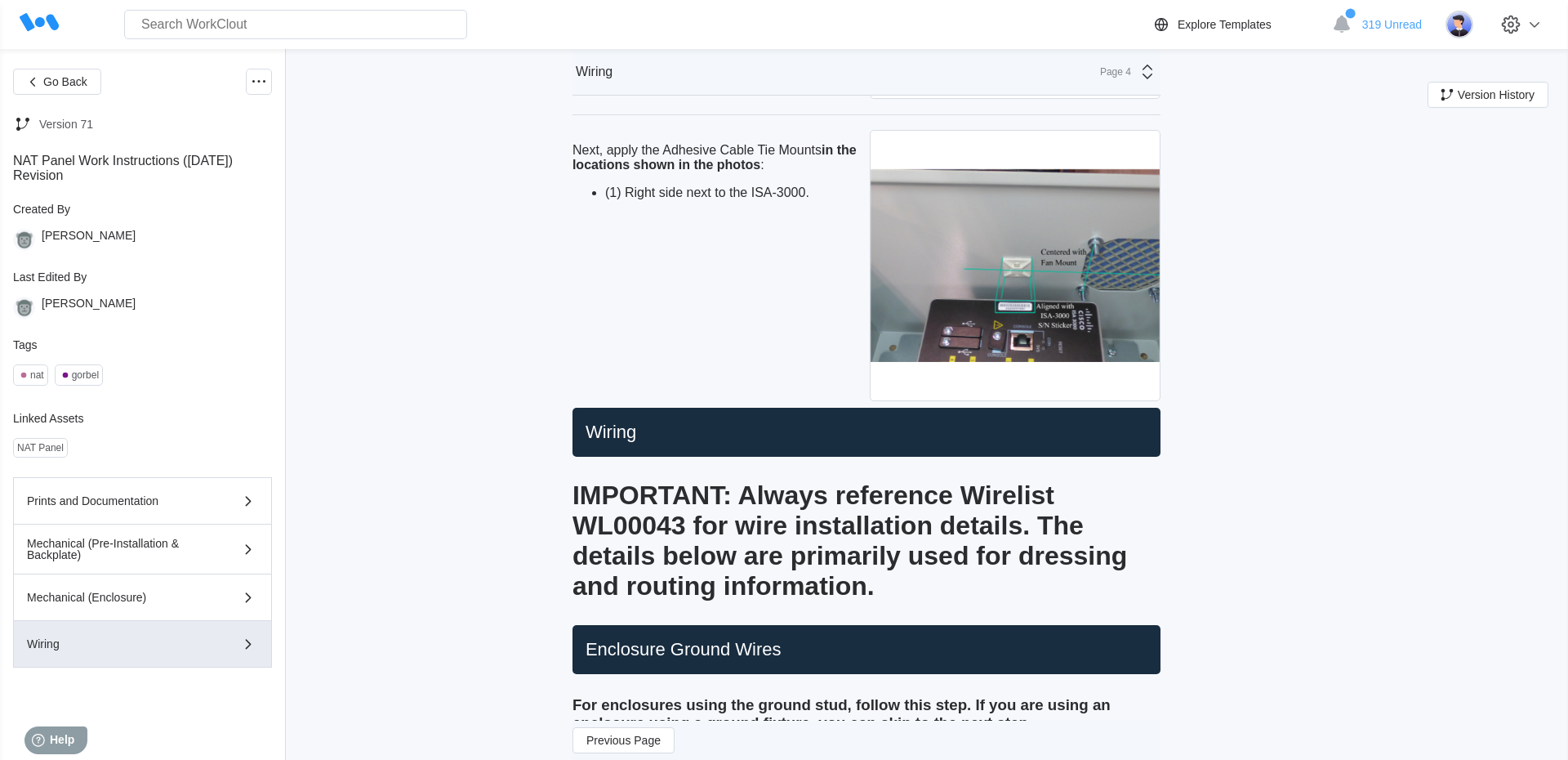
scroll to position [0, 0]
